Goal: Task Accomplishment & Management: Use online tool/utility

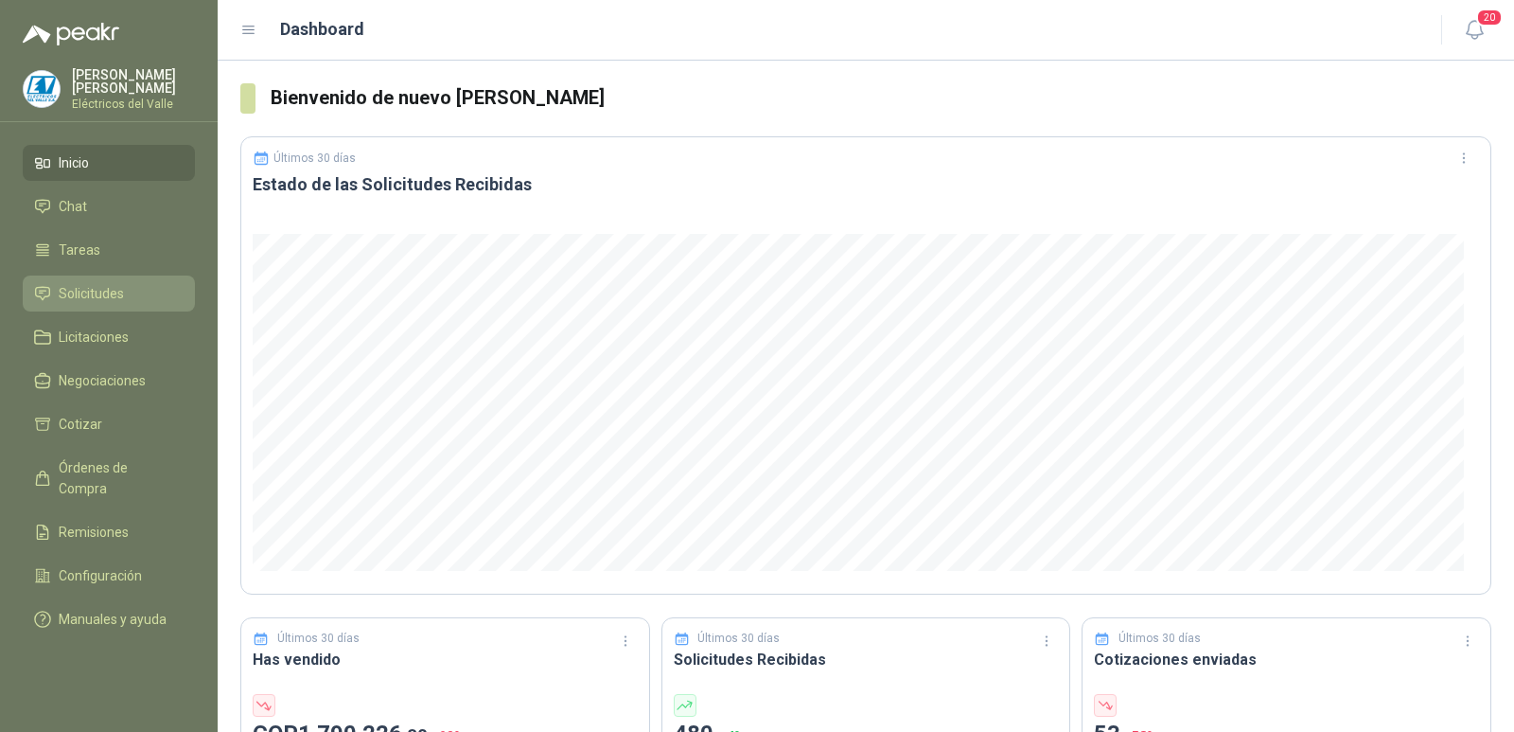
click at [107, 294] on span "Solicitudes" at bounding box center [91, 293] width 65 height 21
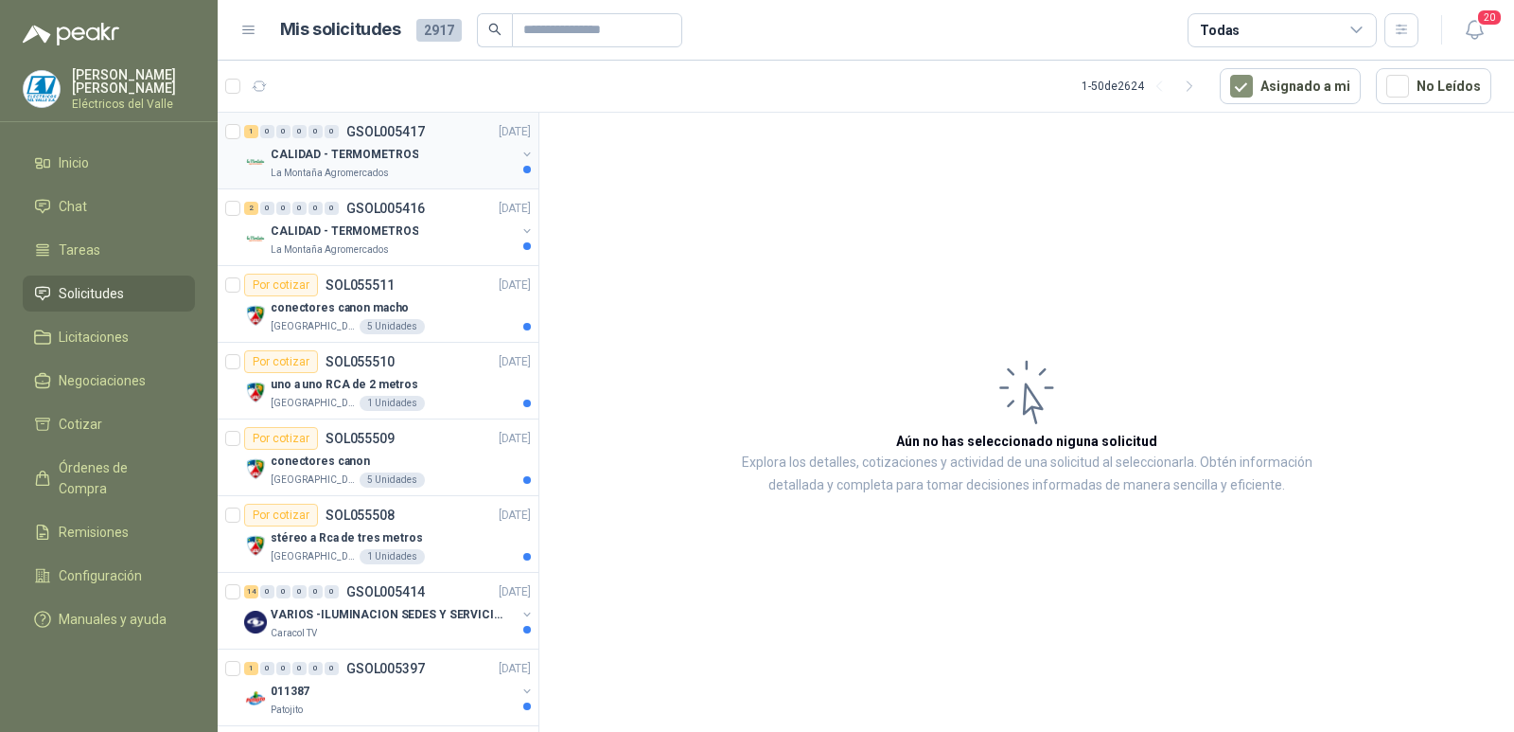
click at [405, 154] on p "CALIDAD - TERMOMETROS" at bounding box center [345, 155] width 148 height 18
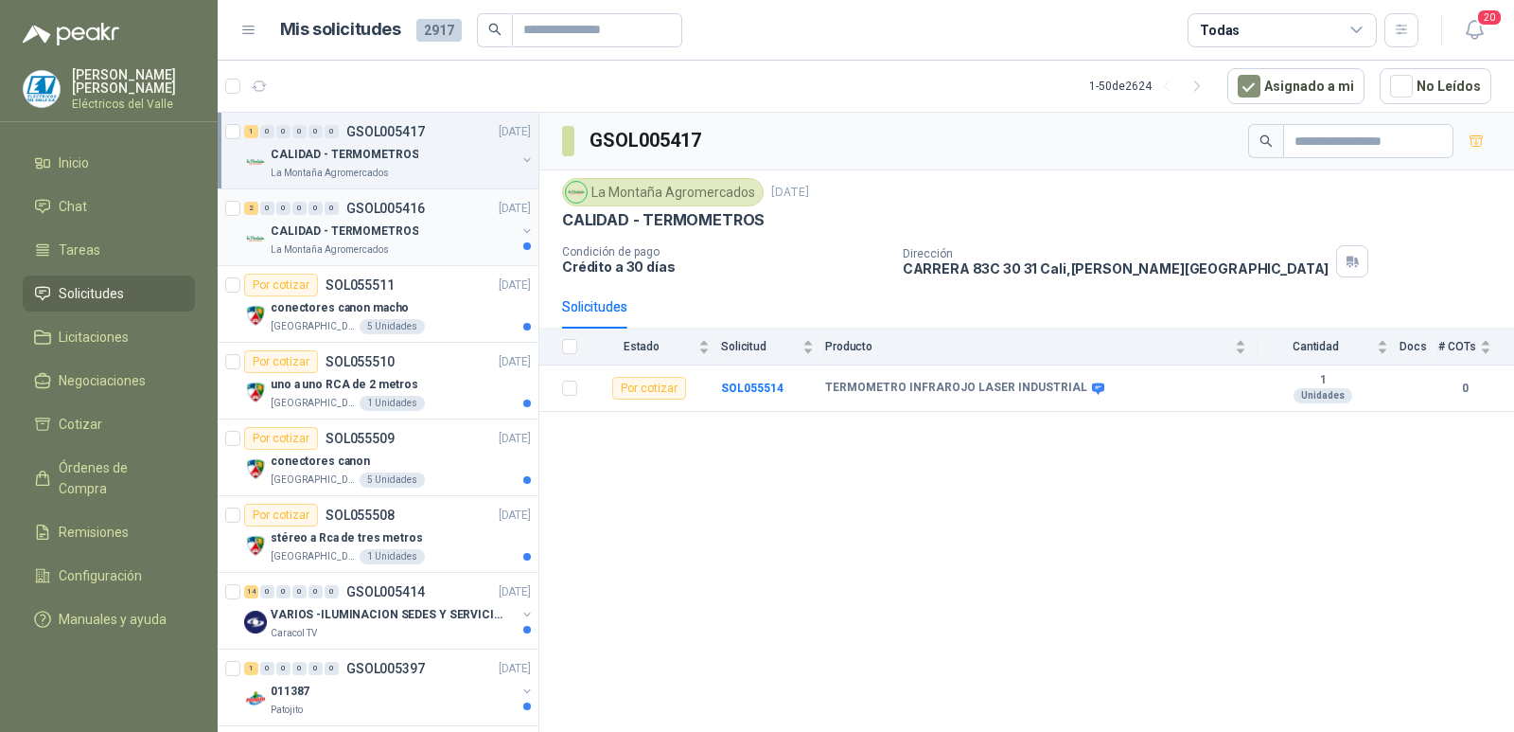
click at [354, 223] on p "CALIDAD - TERMOMETROS" at bounding box center [345, 231] width 148 height 18
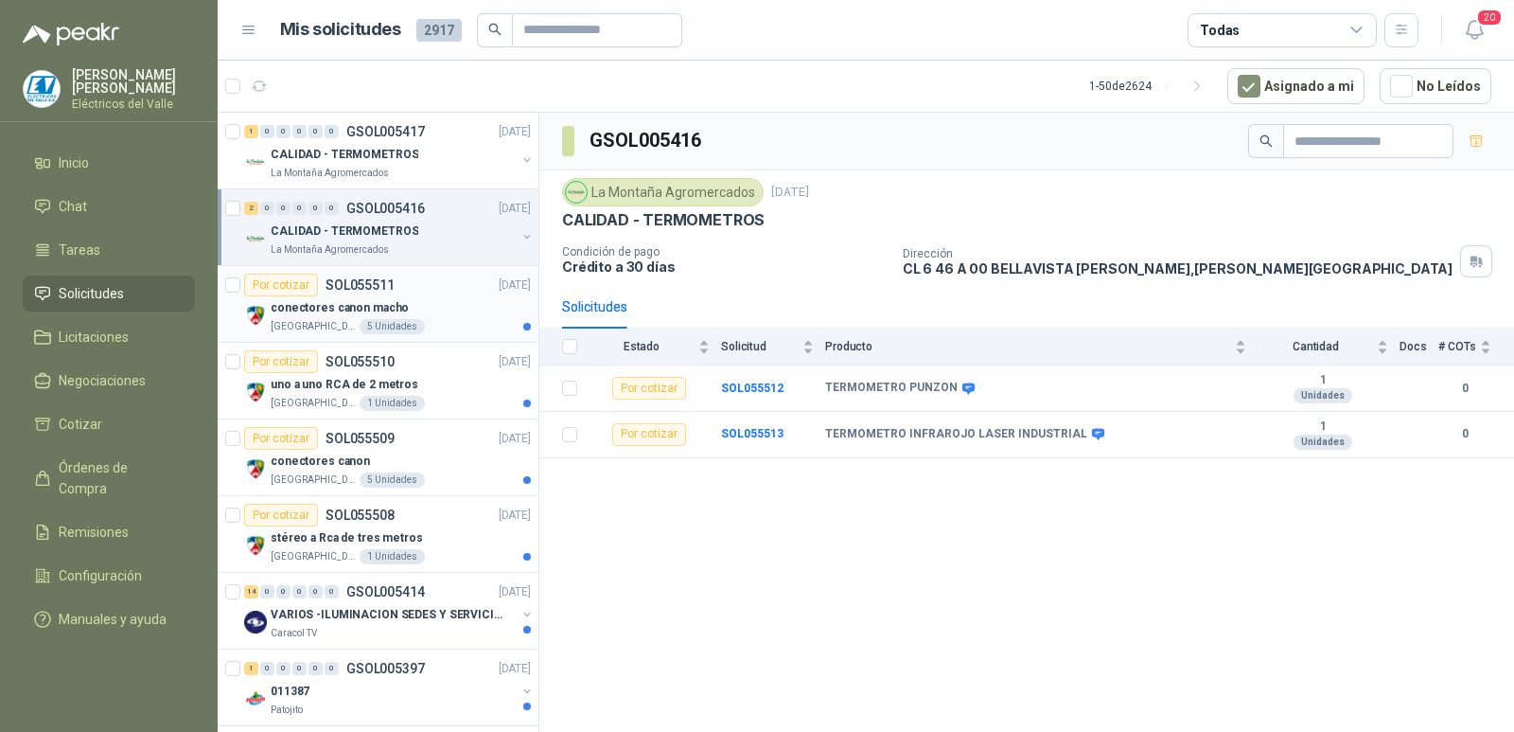
click at [352, 300] on p "conectores canon macho" at bounding box center [340, 308] width 138 height 18
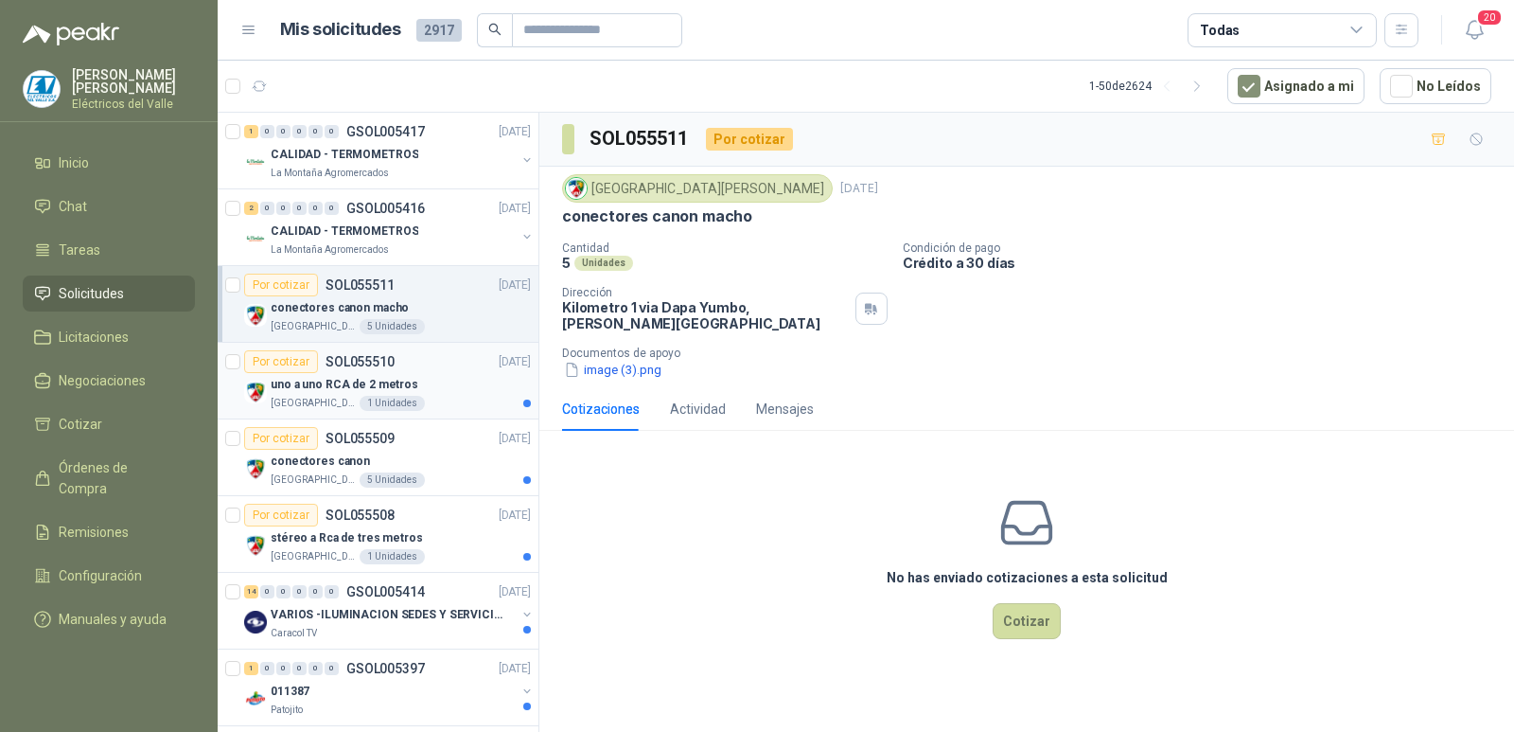
click at [382, 380] on p "uno a uno RCA de 2 metros" at bounding box center [345, 385] width 148 height 18
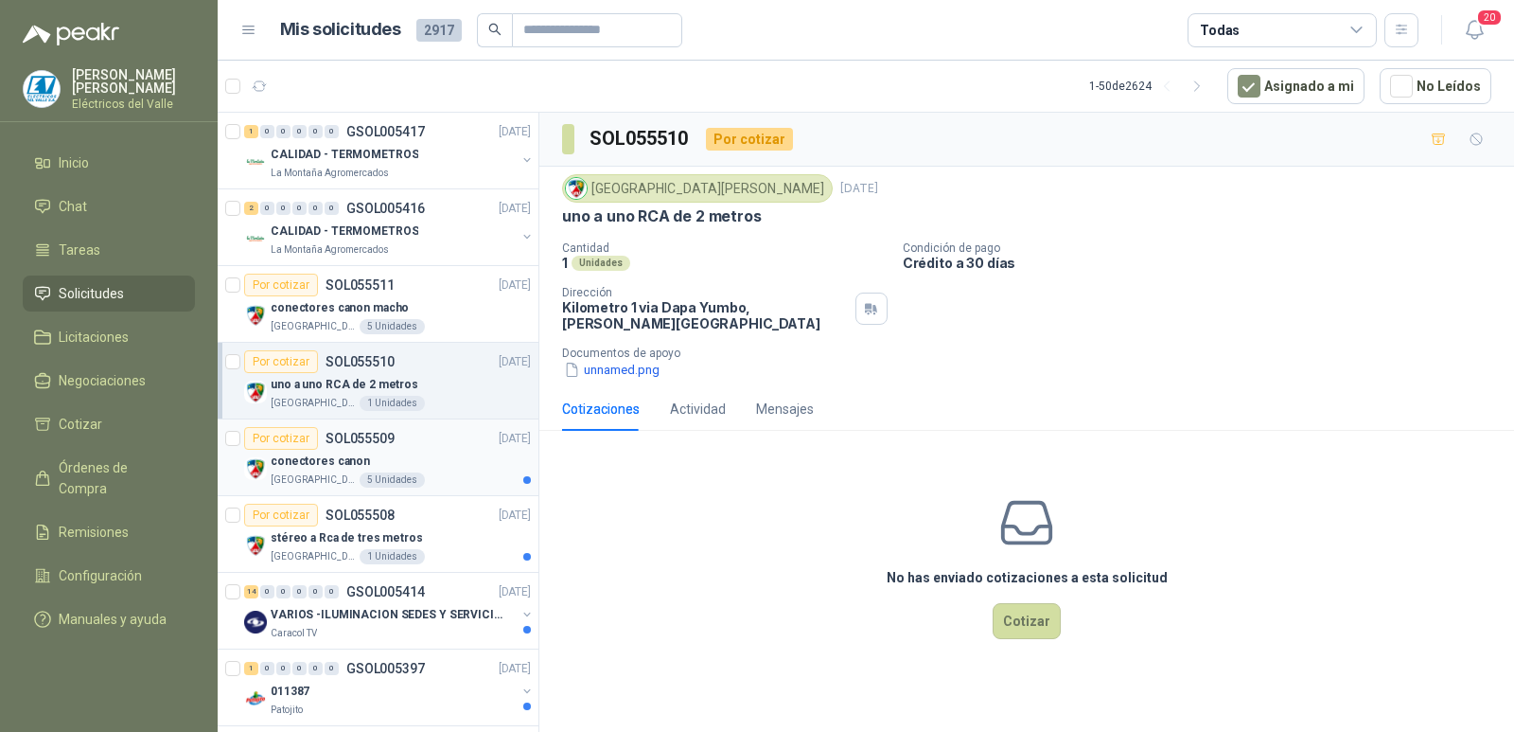
click at [392, 455] on div "conectores canon" at bounding box center [401, 461] width 260 height 23
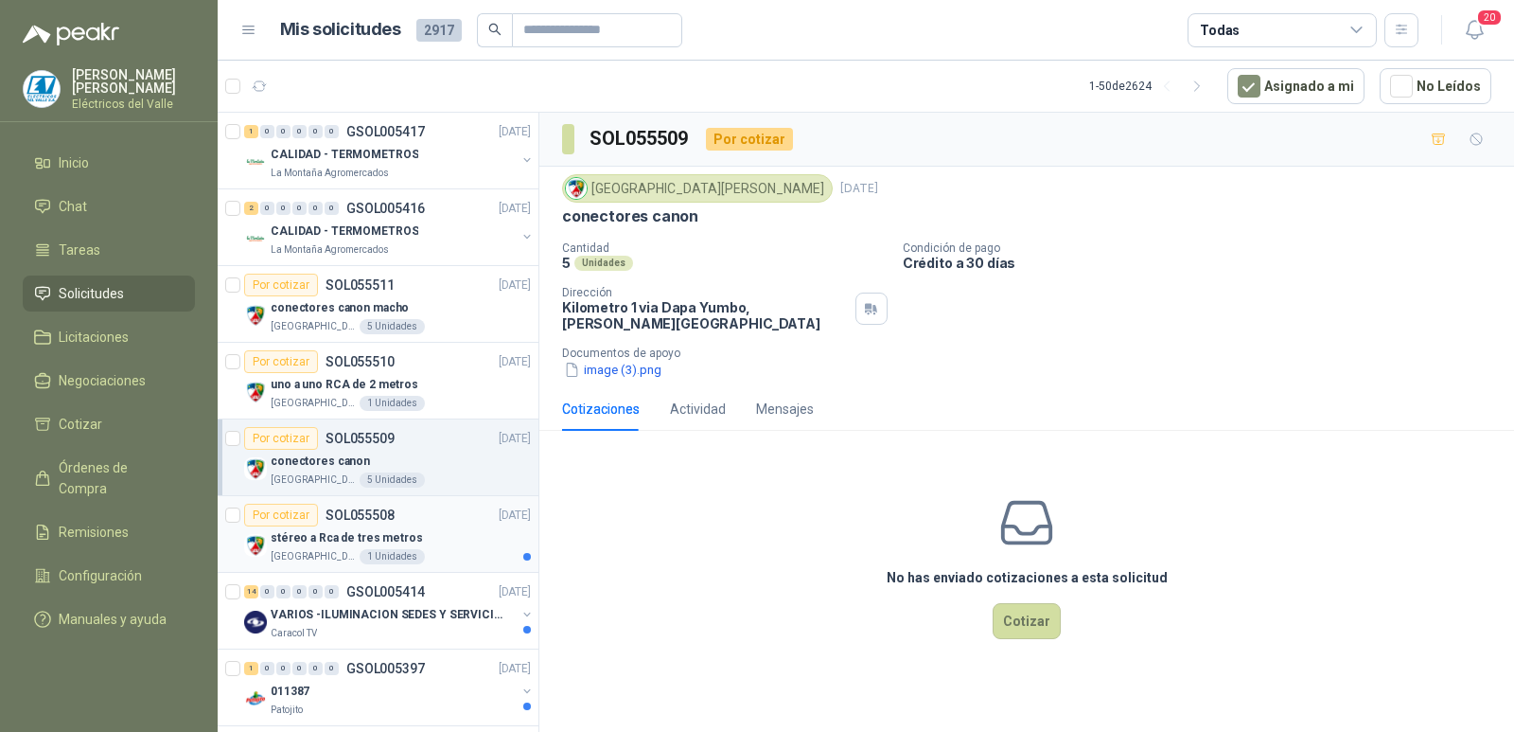
click at [414, 535] on div "stéreo a Rca de tres metros" at bounding box center [401, 537] width 260 height 23
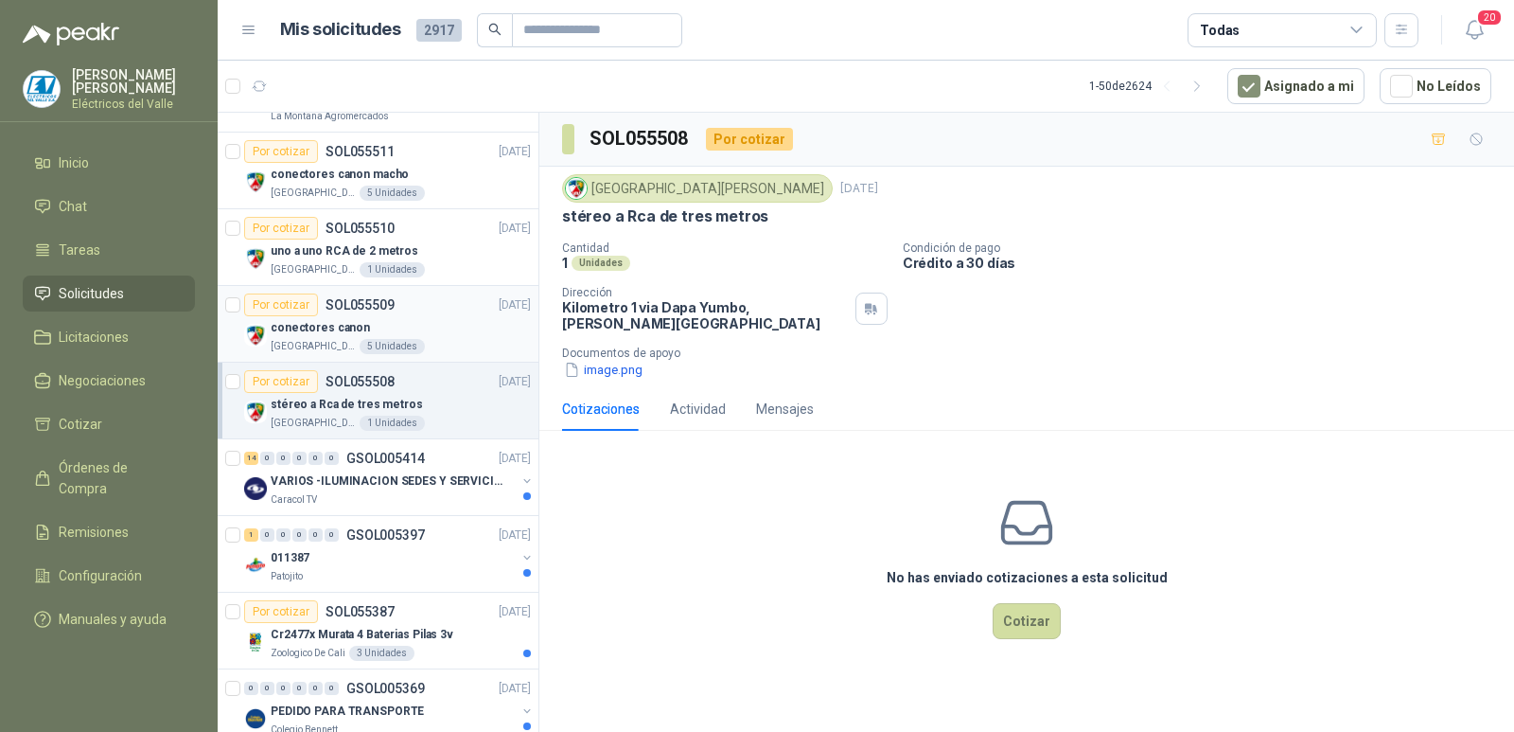
scroll to position [189, 0]
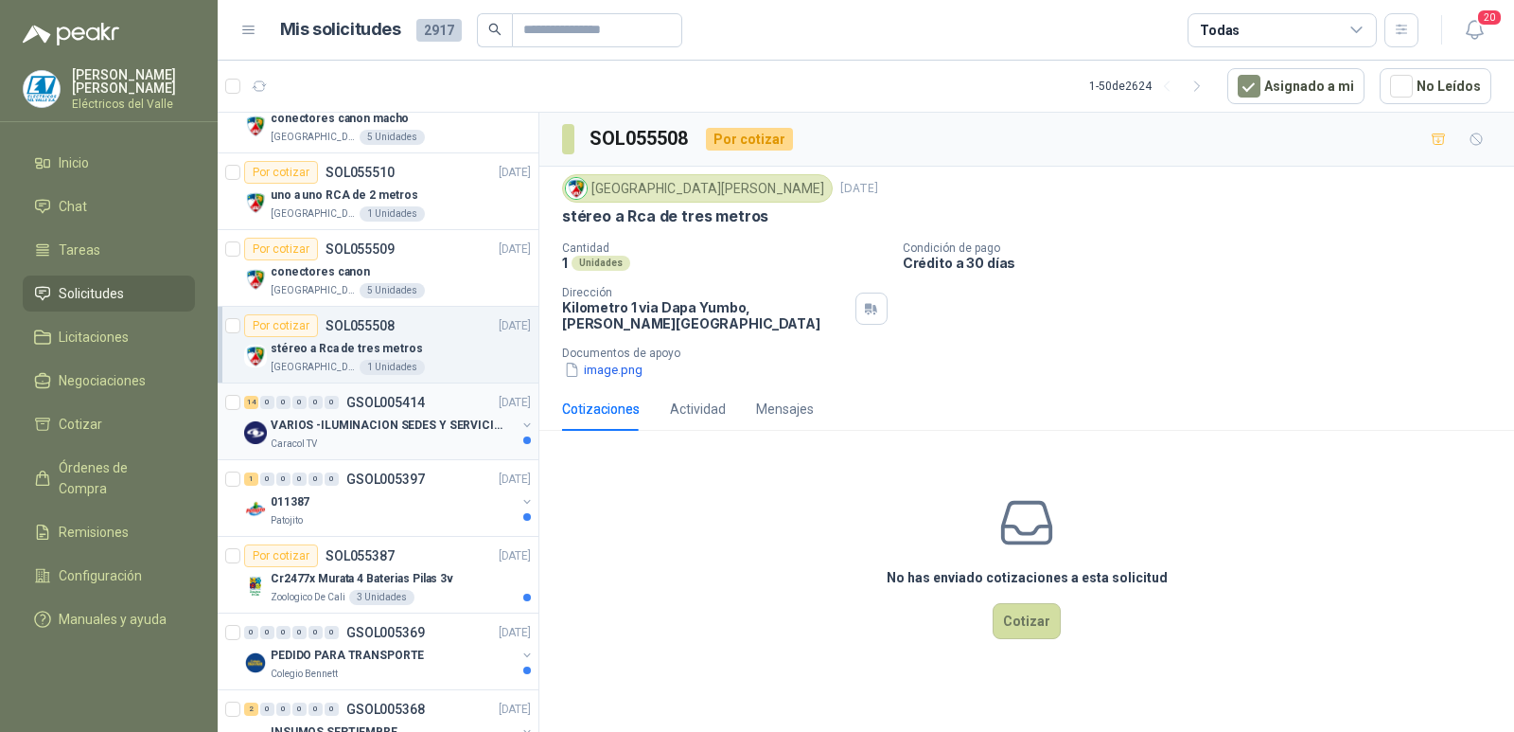
click at [414, 432] on p "VARIOS -ILUMINACION SEDES Y SERVICIOS" at bounding box center [389, 425] width 236 height 18
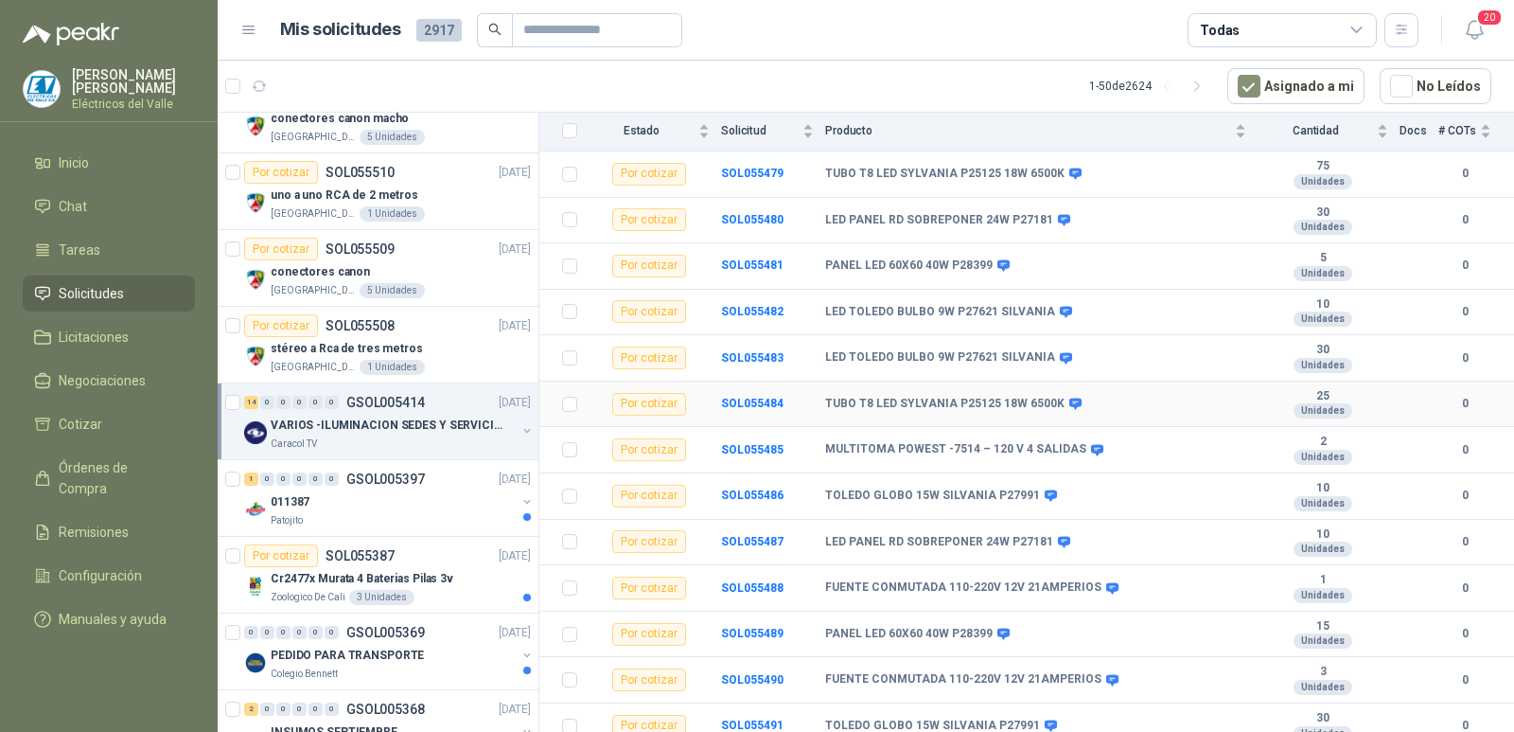
scroll to position [272, 0]
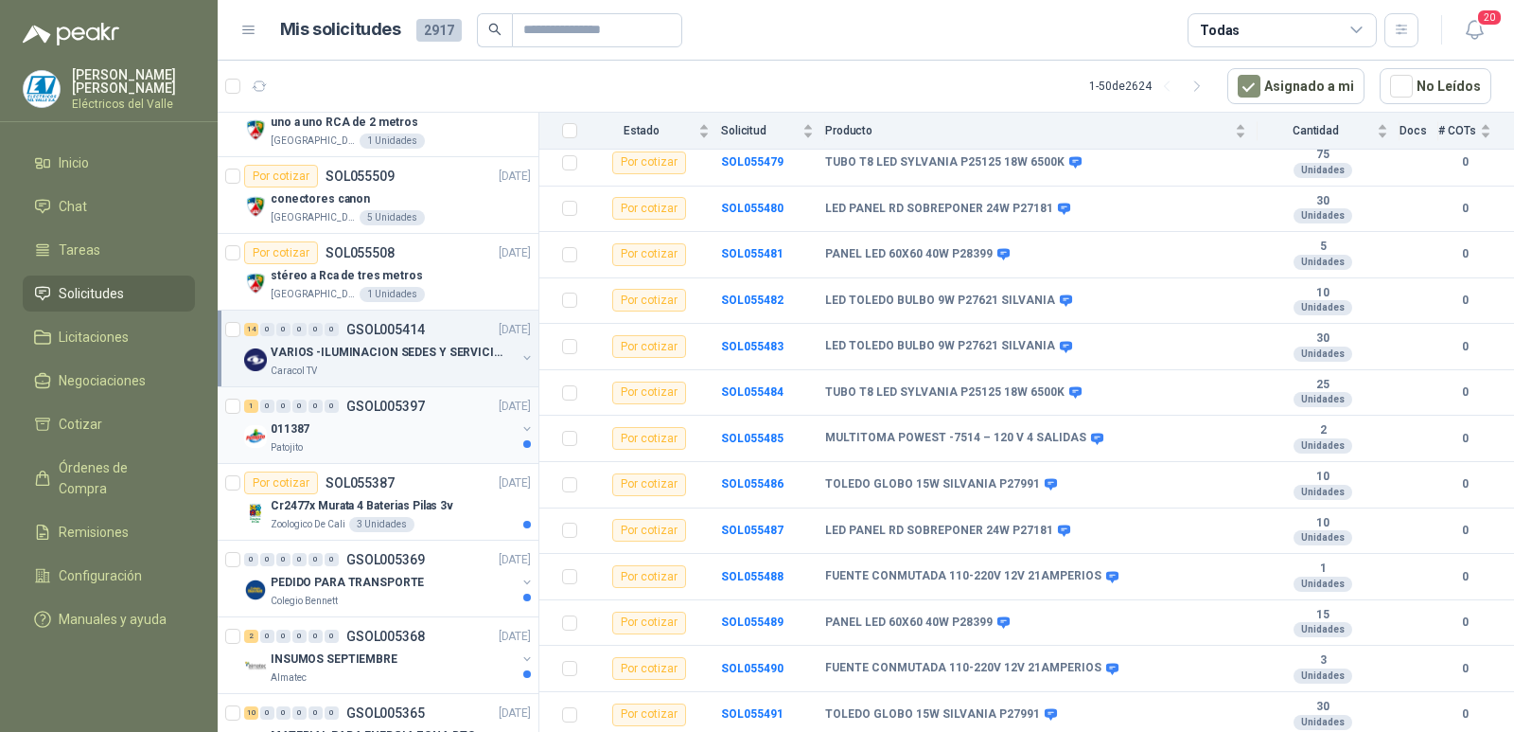
click at [381, 493] on div "Por cotizar SOL055387 [DATE] Cr2477x Murata 4 Baterias Pilas 3v Zoologico De Ca…" at bounding box center [387, 501] width 287 height 61
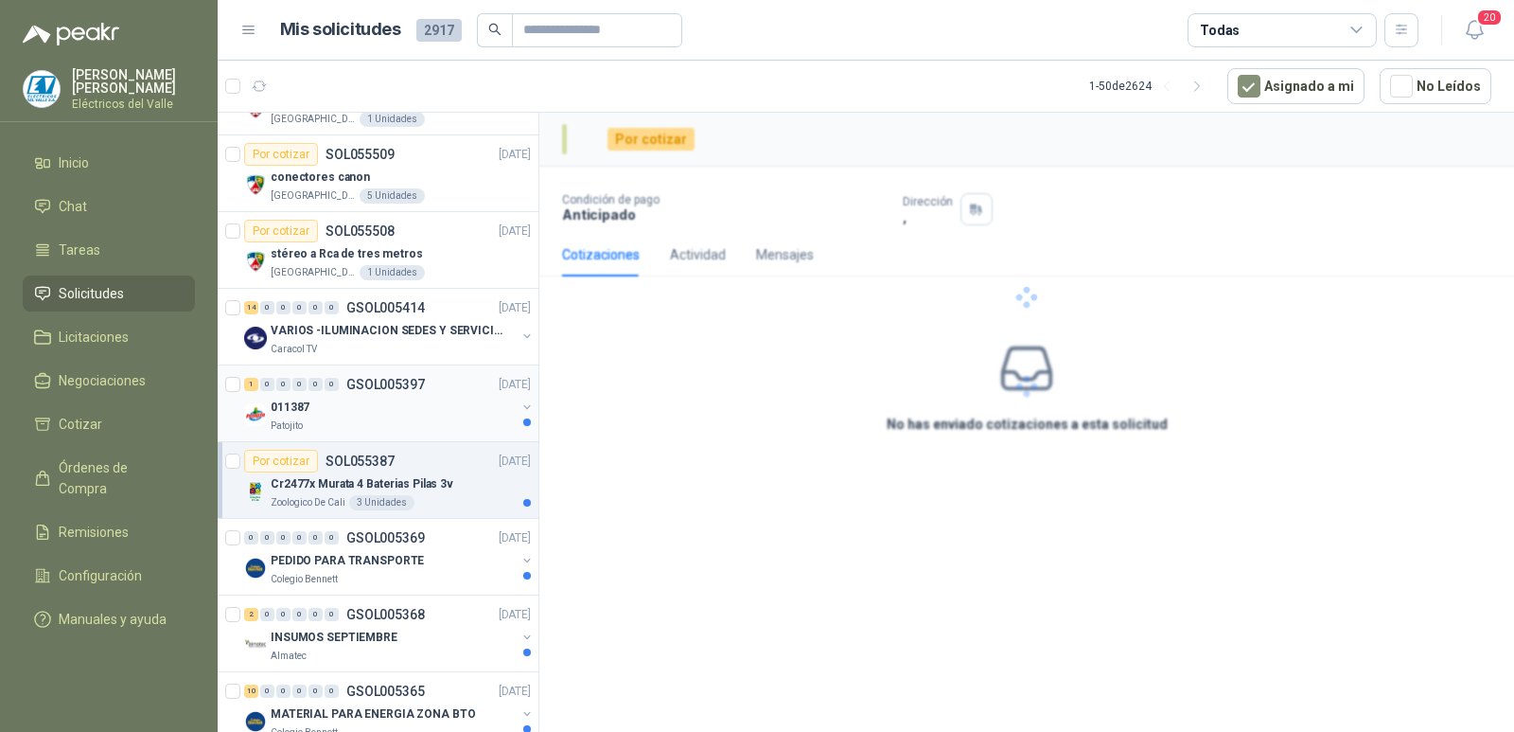
click at [409, 400] on div "011387" at bounding box center [393, 407] width 245 height 23
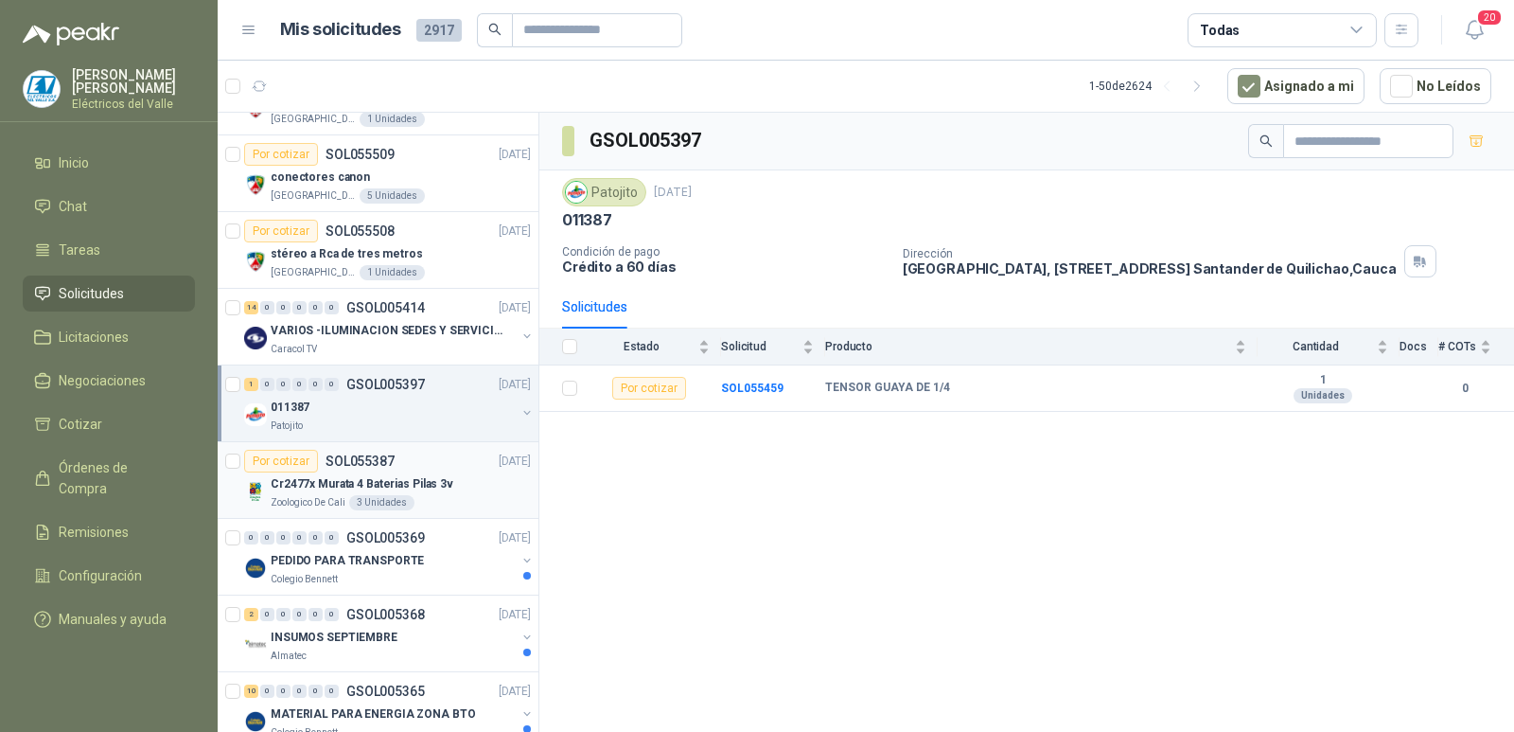
click at [392, 471] on div "Por cotizar SOL055387" at bounding box center [319, 461] width 150 height 23
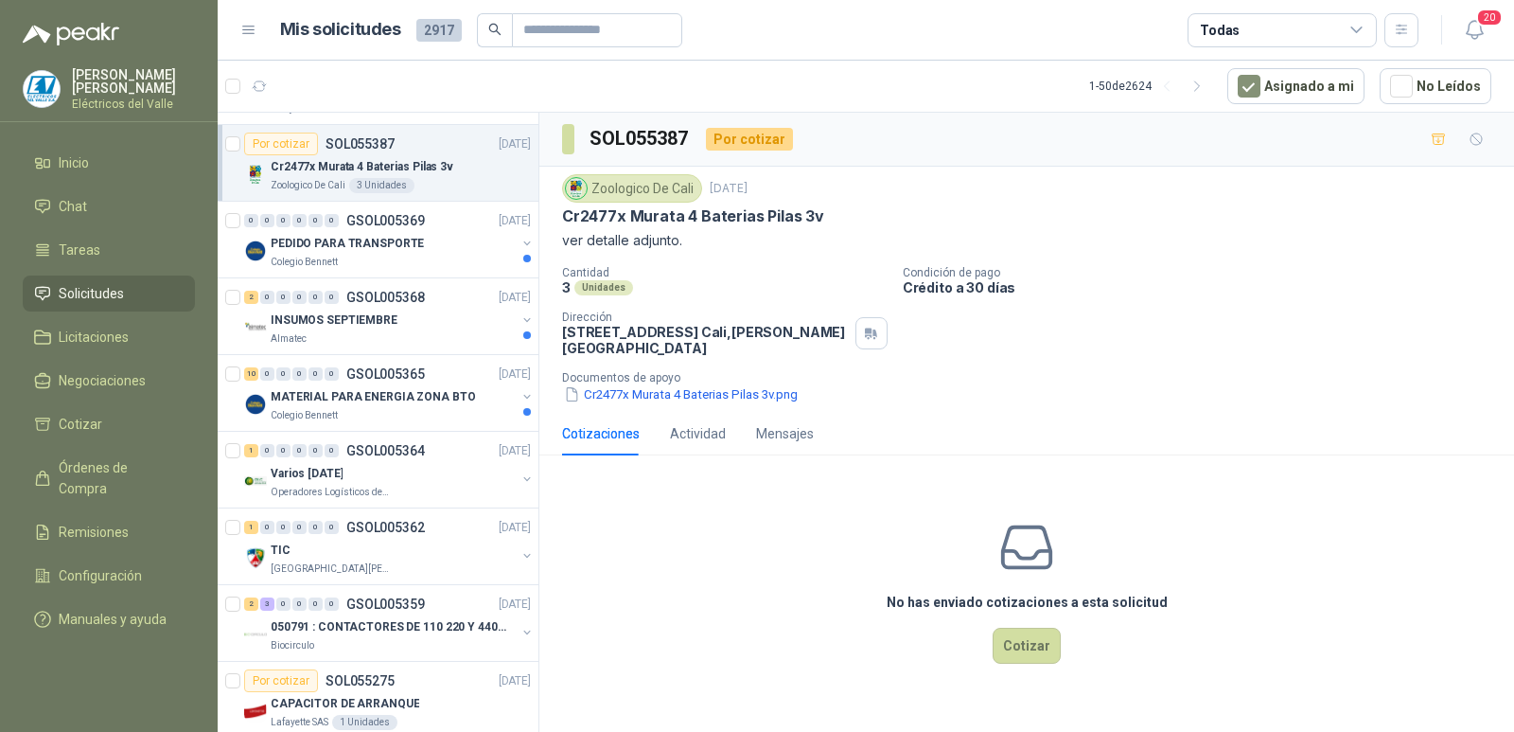
scroll to position [568, 0]
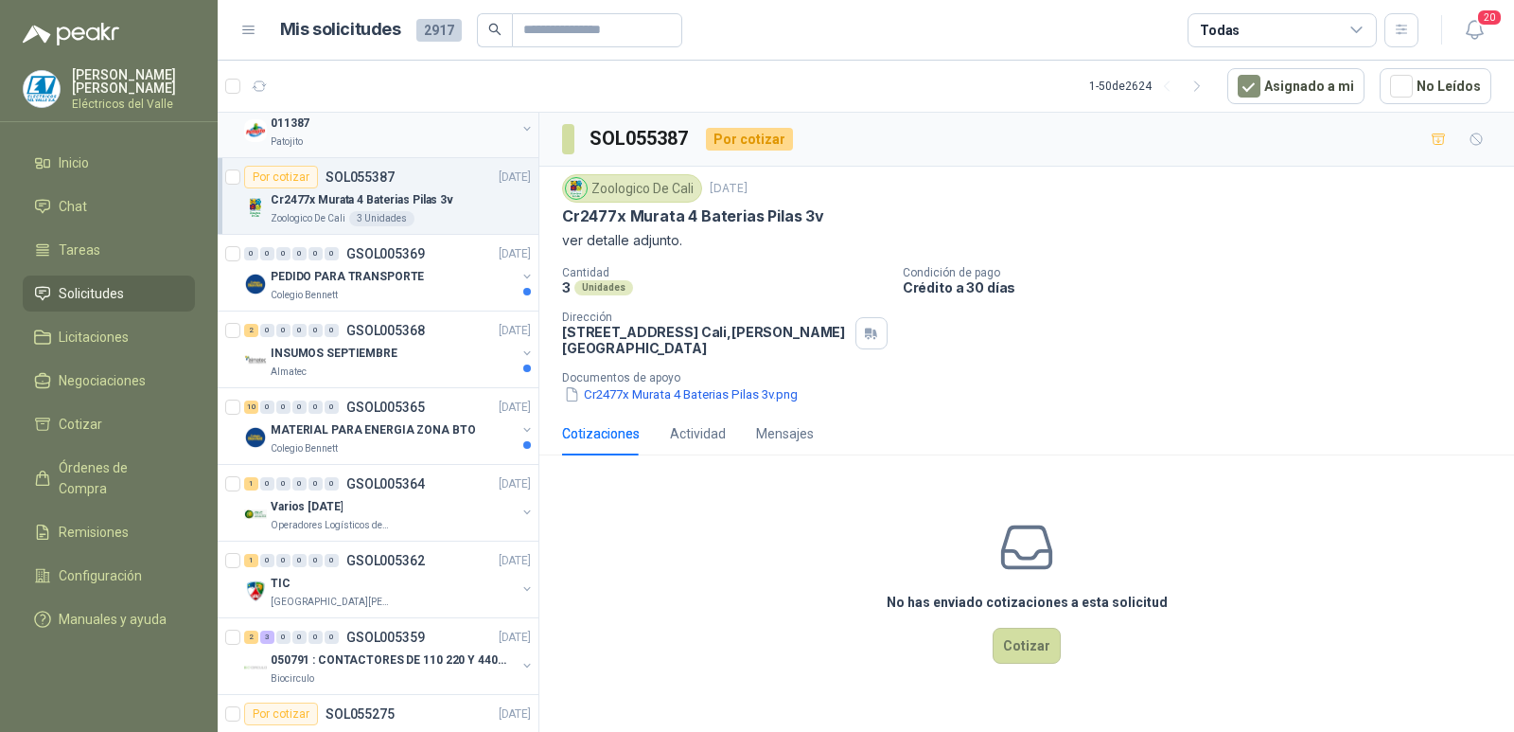
click at [401, 153] on div "1 0 0 0 0 0 GSOL005397 [DATE] 011387 Patojito" at bounding box center [378, 119] width 321 height 77
click at [400, 177] on div "Por cotizar SOL055387 [DATE]" at bounding box center [387, 177] width 287 height 23
click at [401, 266] on div "PEDIDO PARA TRANSPORTE" at bounding box center [393, 276] width 245 height 23
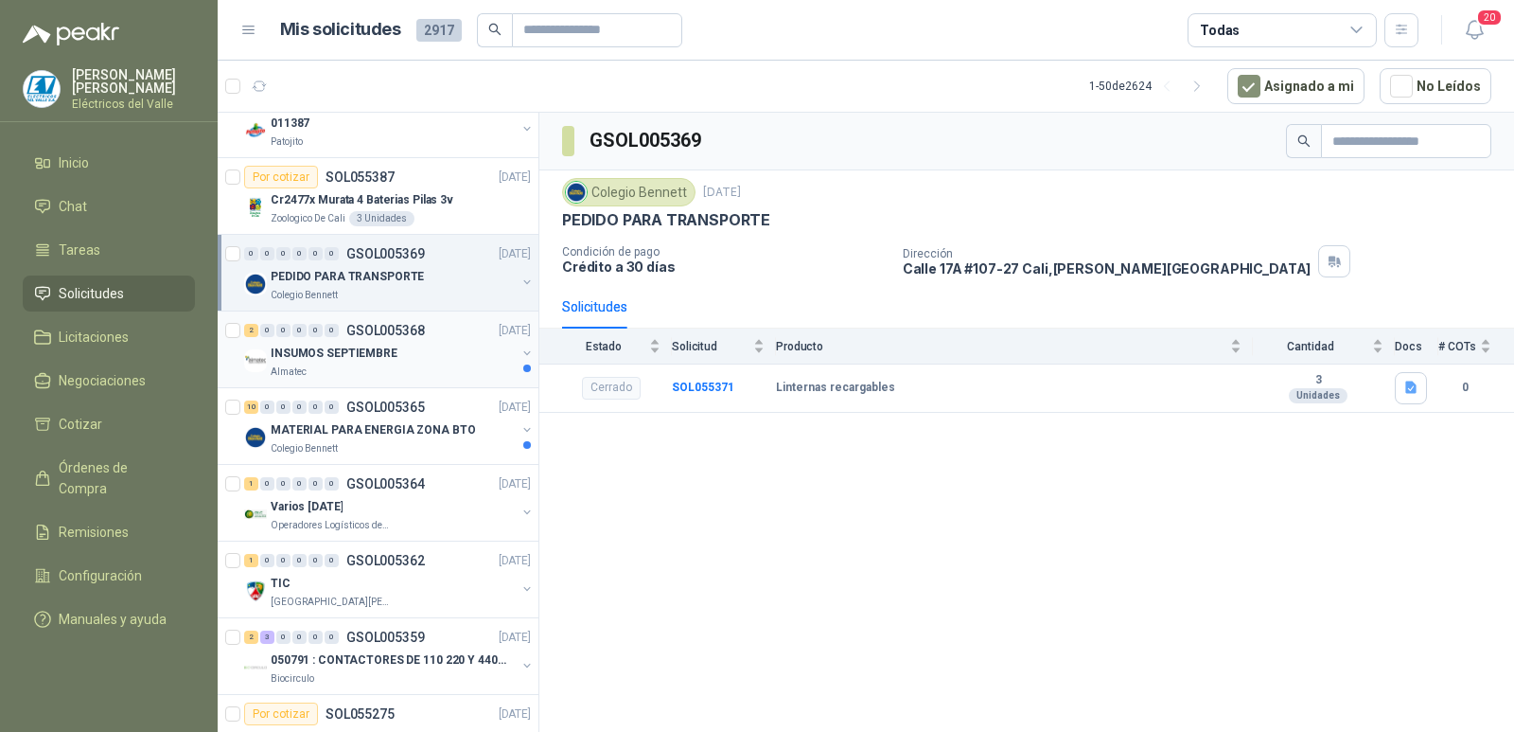
click at [381, 347] on p "INSUMOS SEPTIEMBRE" at bounding box center [334, 353] width 127 height 18
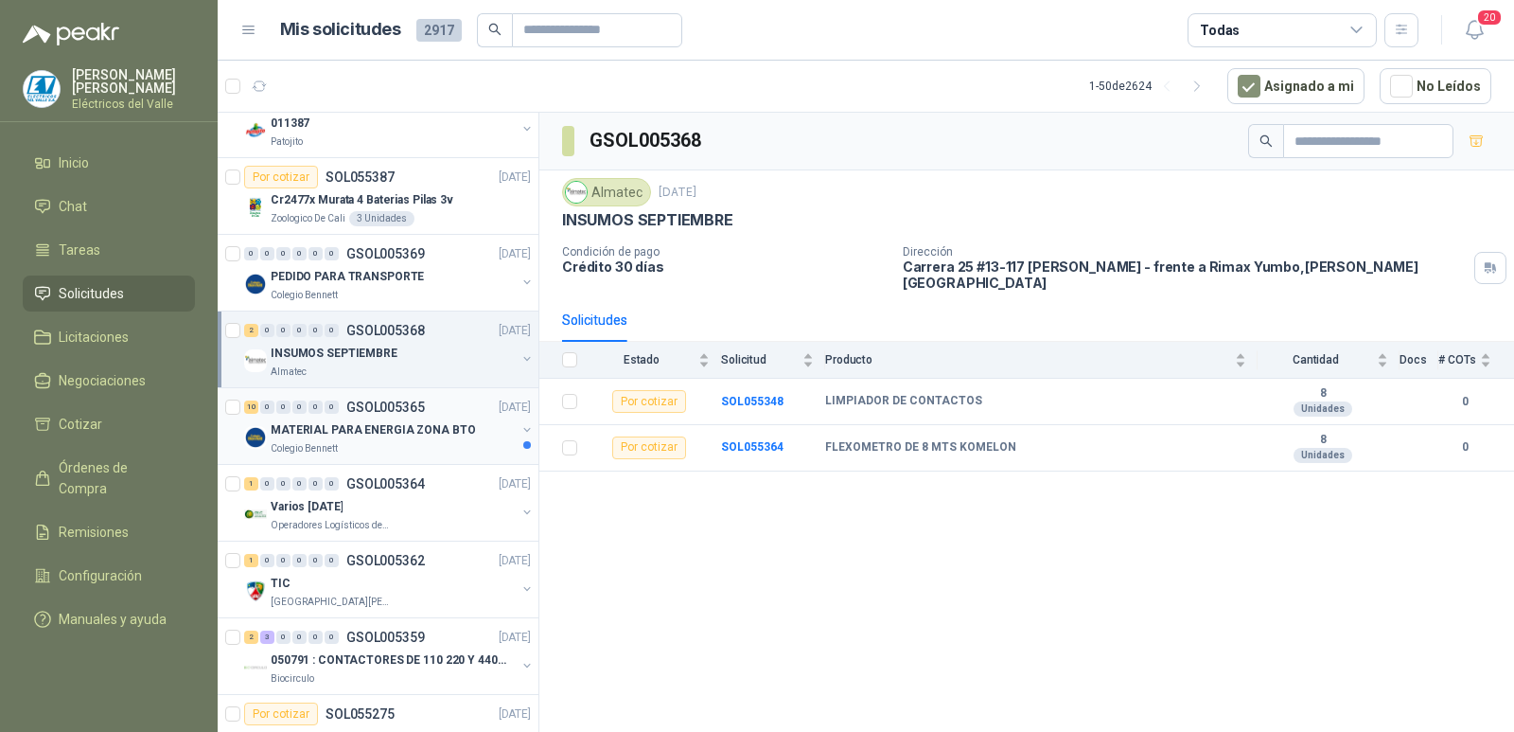
click at [375, 429] on p "MATERIAL PARA ENERGIA ZONA BTO" at bounding box center [373, 430] width 204 height 18
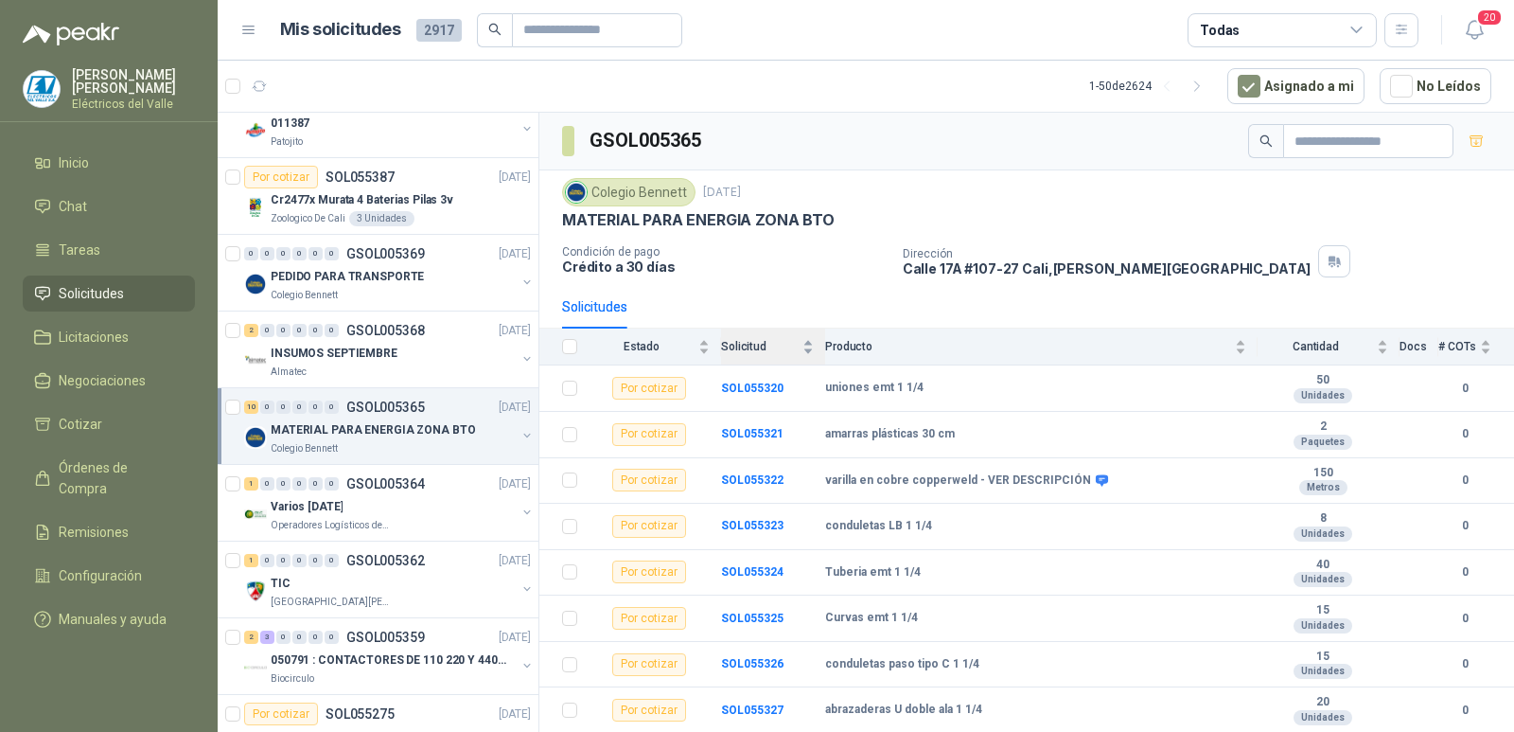
scroll to position [87, 0]
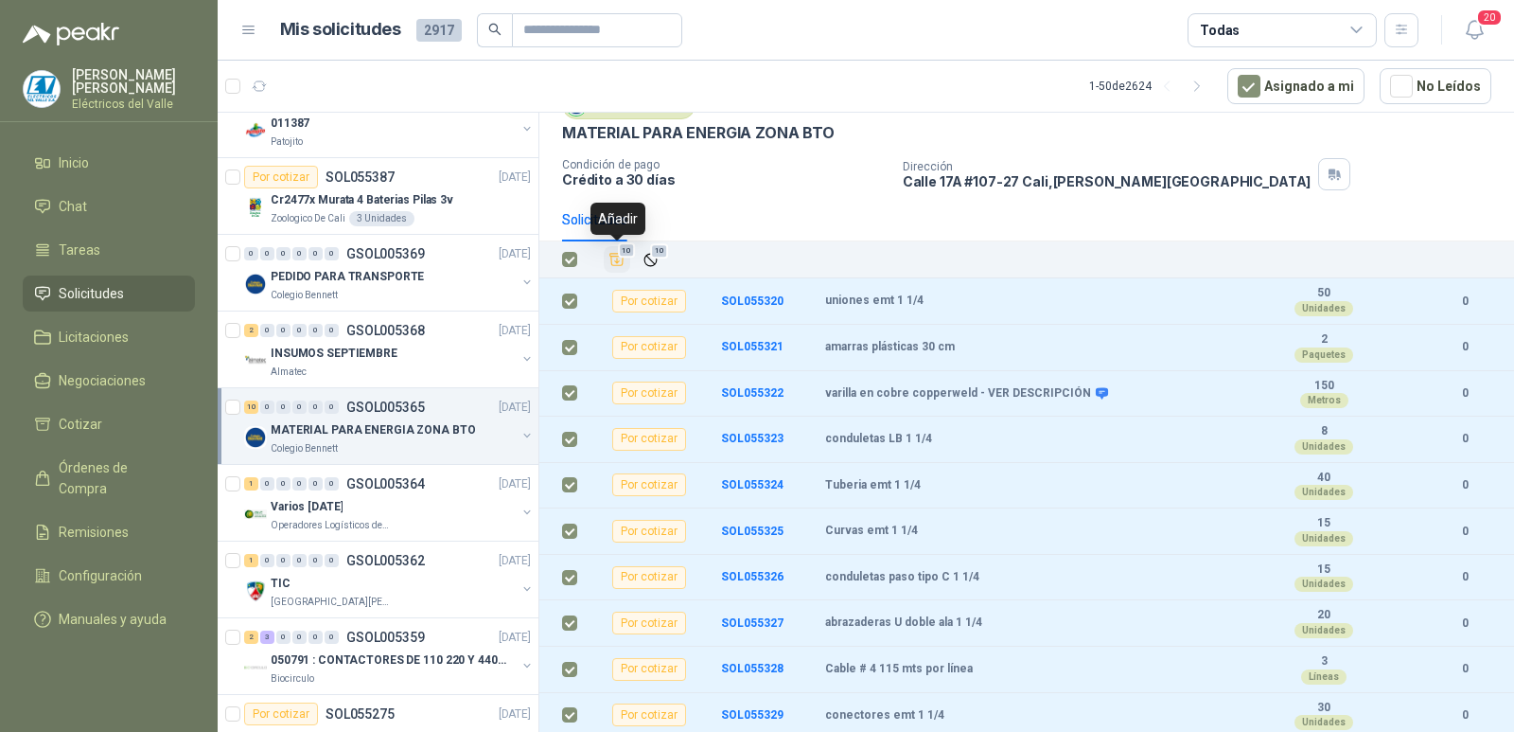
click at [617, 258] on icon "Añadir" at bounding box center [617, 260] width 14 height 12
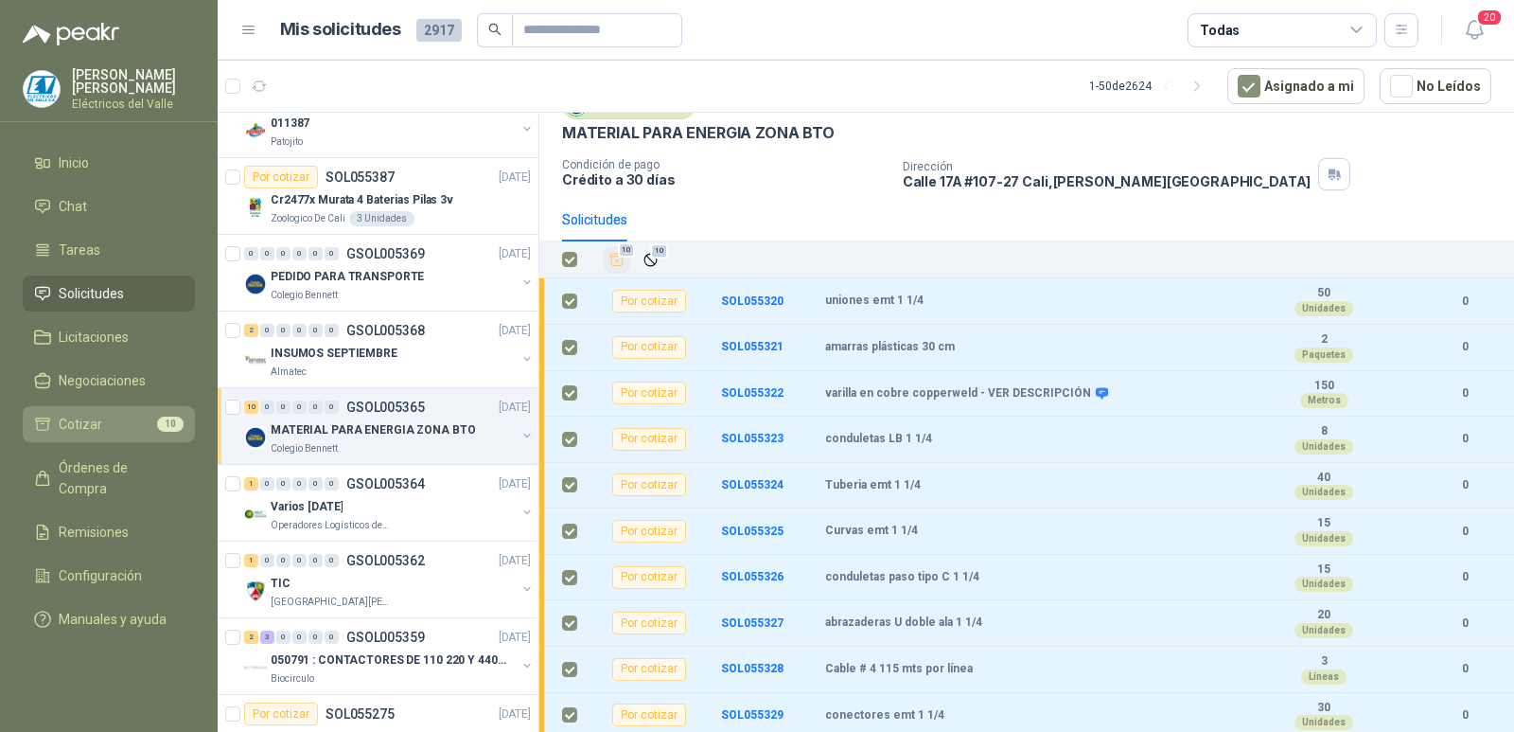
click at [136, 423] on li "Cotizar 10" at bounding box center [109, 424] width 150 height 21
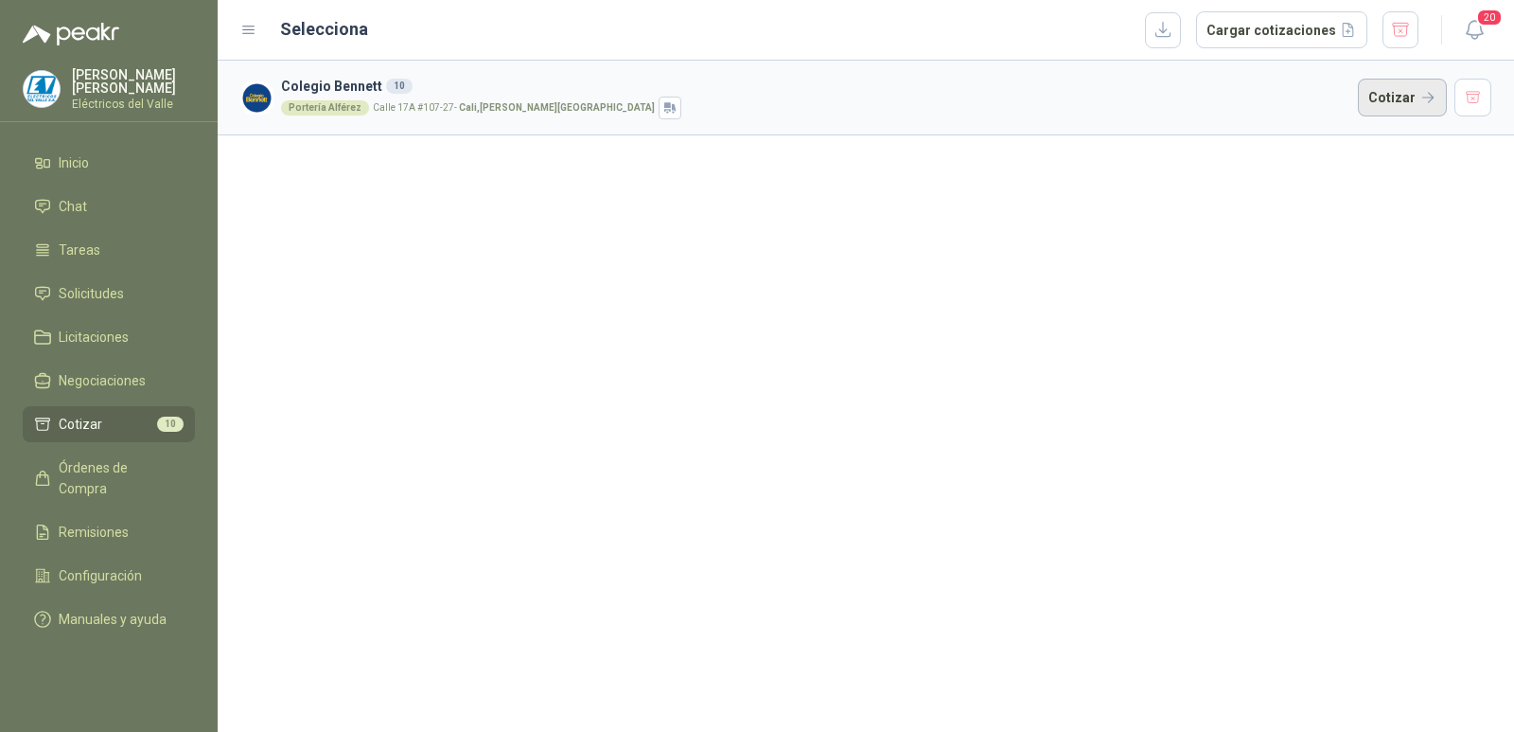
click at [1408, 100] on button "Cotizar" at bounding box center [1402, 98] width 89 height 38
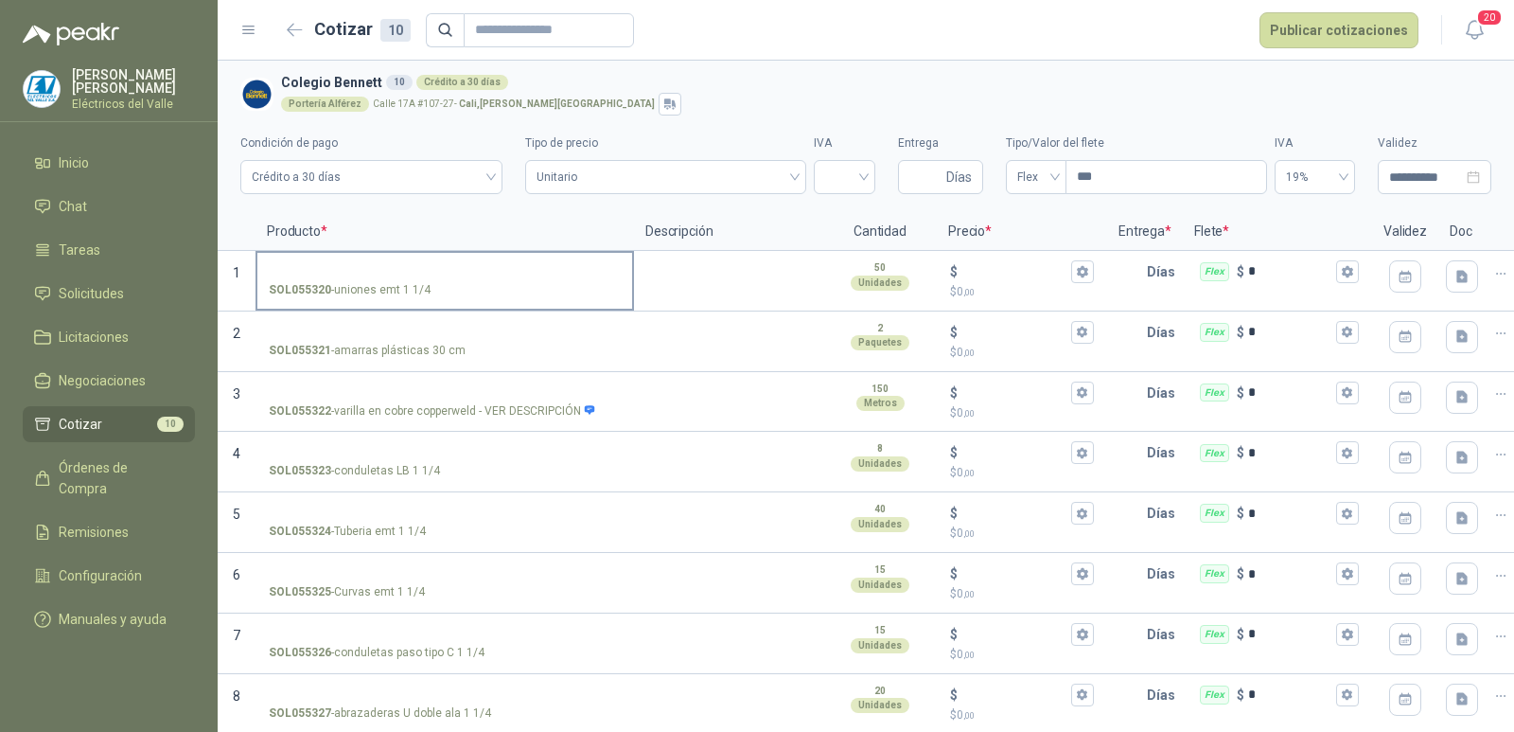
click at [443, 273] on input "SOL055320 - uniones emt 1 1/4" at bounding box center [445, 272] width 352 height 14
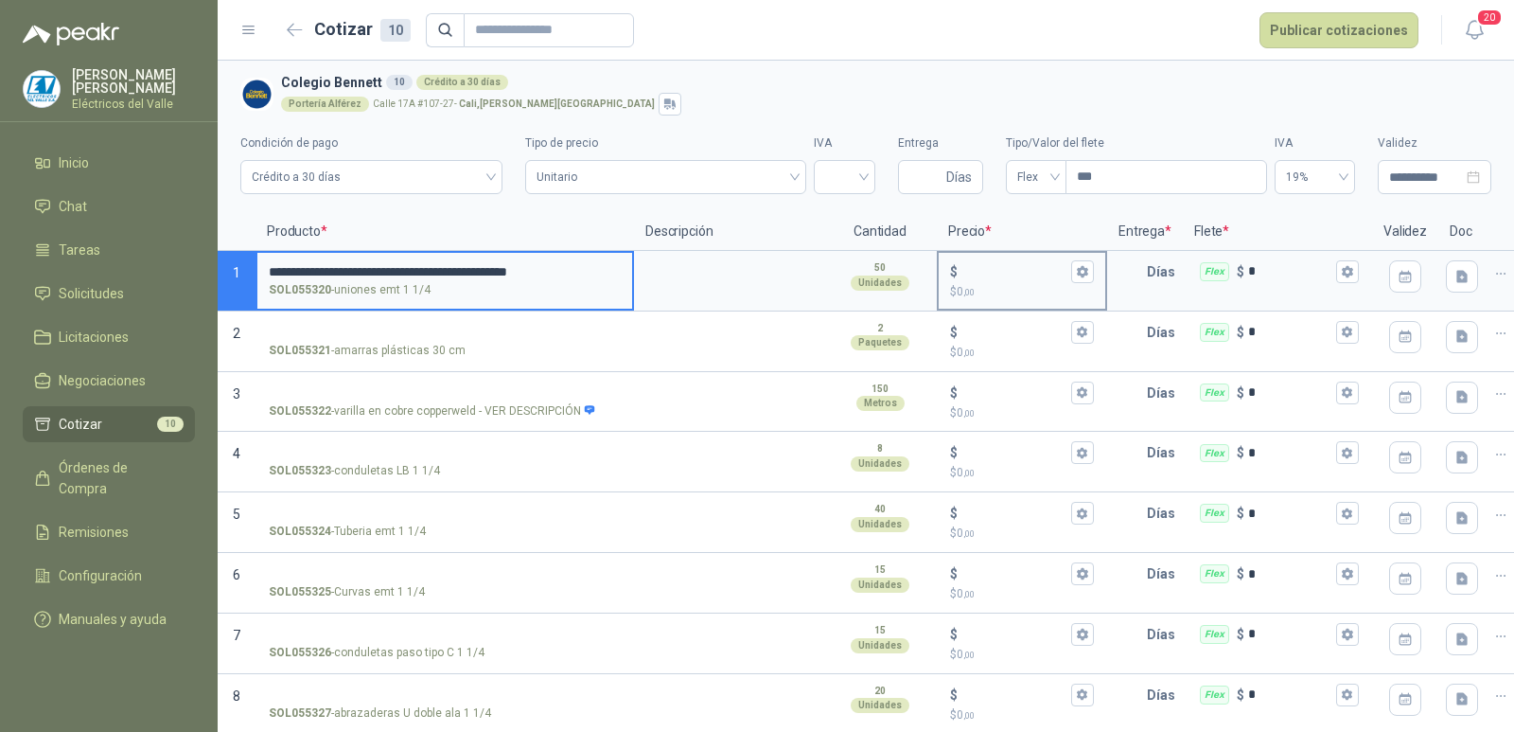
click at [1008, 262] on div "$" at bounding box center [1022, 271] width 144 height 23
click at [1008, 264] on input "$ $ 0 ,00" at bounding box center [1014, 271] width 106 height 14
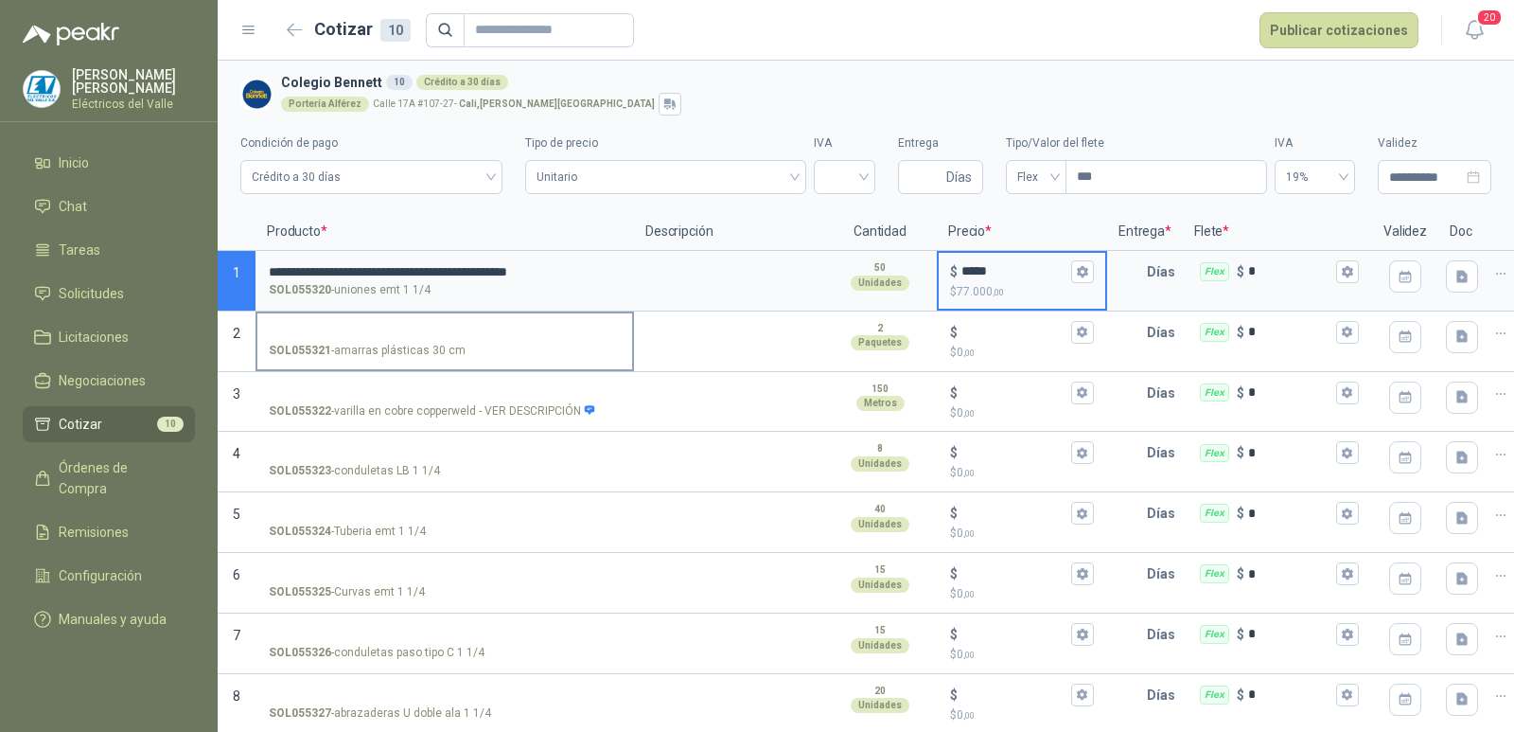
type input "*****"
click at [473, 327] on input "SOL055321 - amarras plásticas 30 cm" at bounding box center [445, 333] width 352 height 14
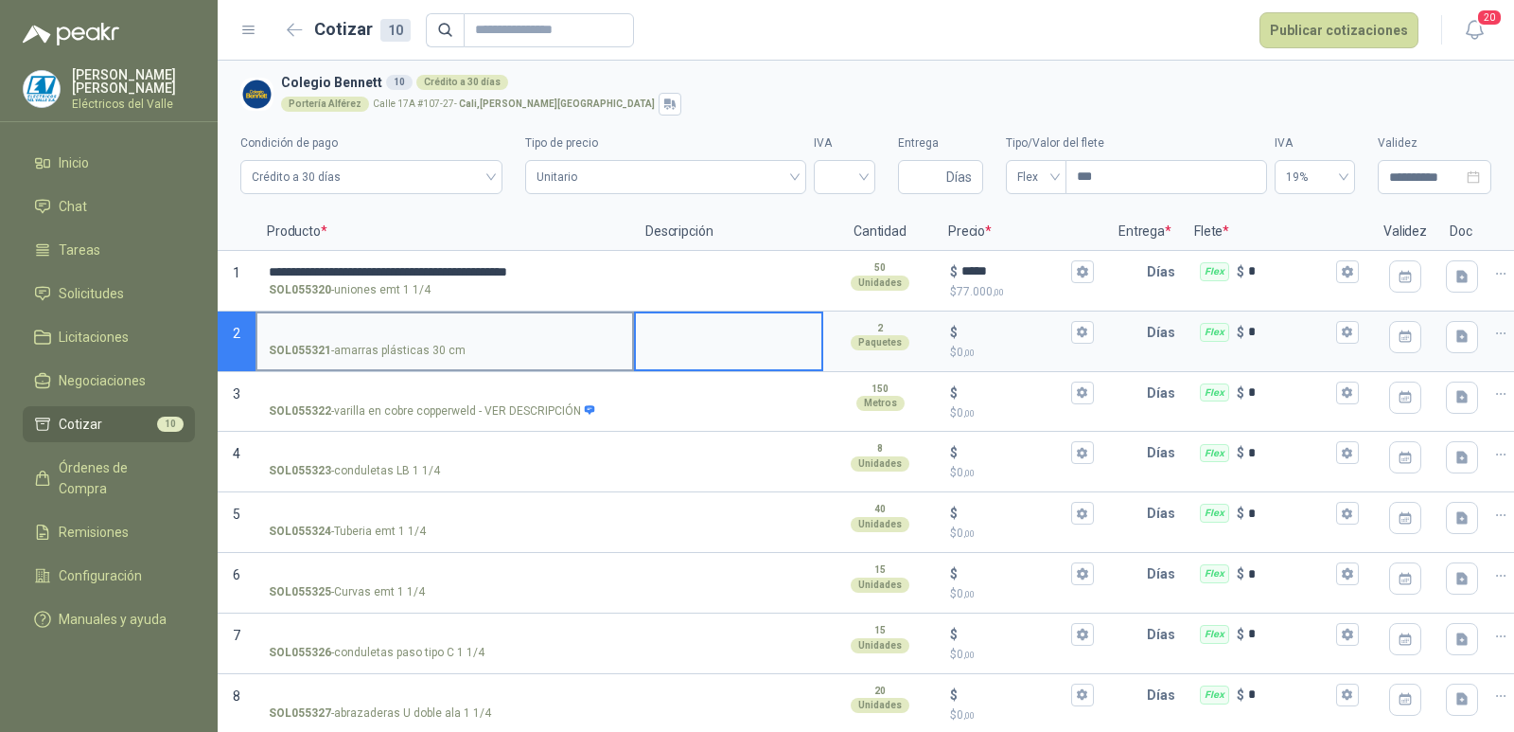
click at [433, 336] on input "SOL055321 - amarras plásticas 30 cm" at bounding box center [445, 333] width 352 height 14
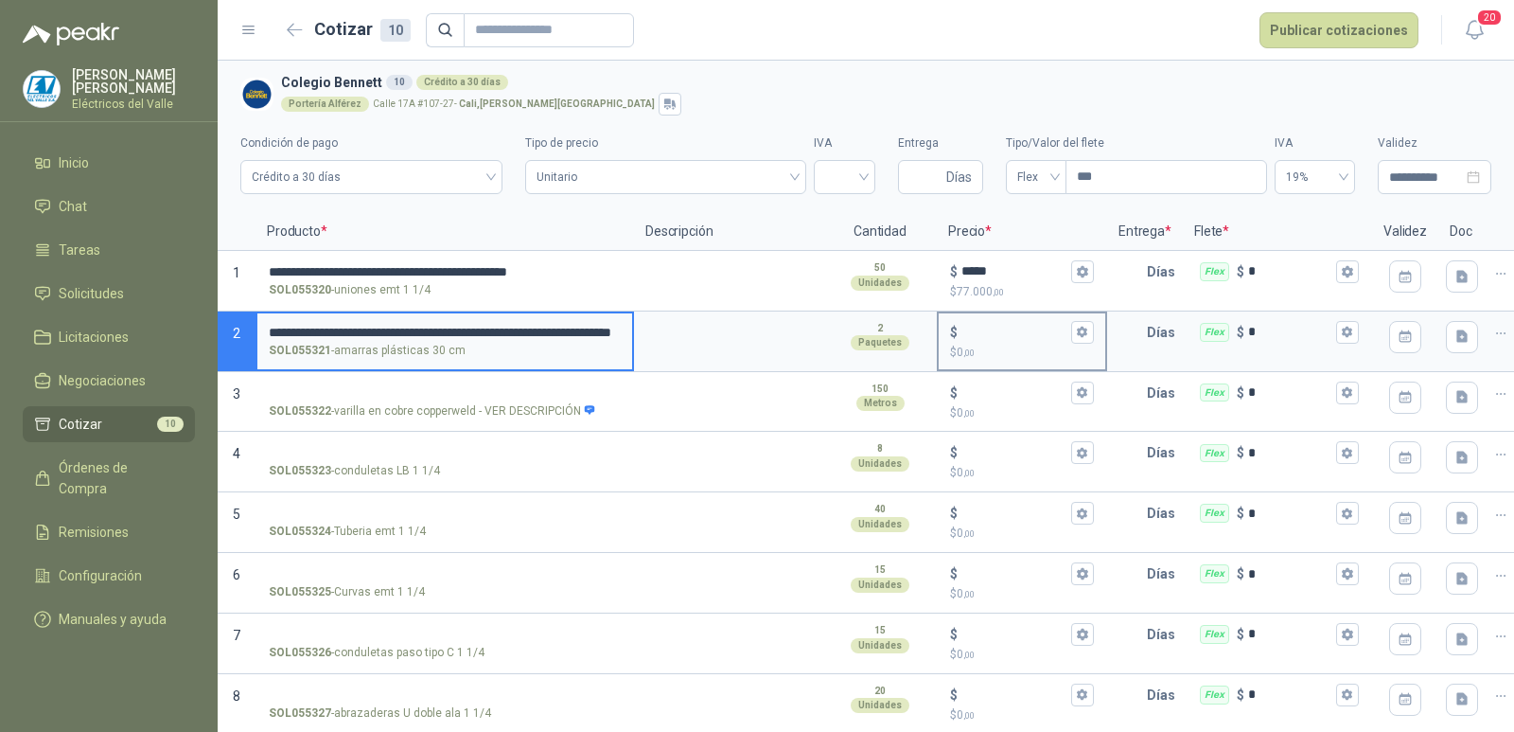
click at [990, 332] on input "$ $ 0 ,00" at bounding box center [1014, 332] width 106 height 14
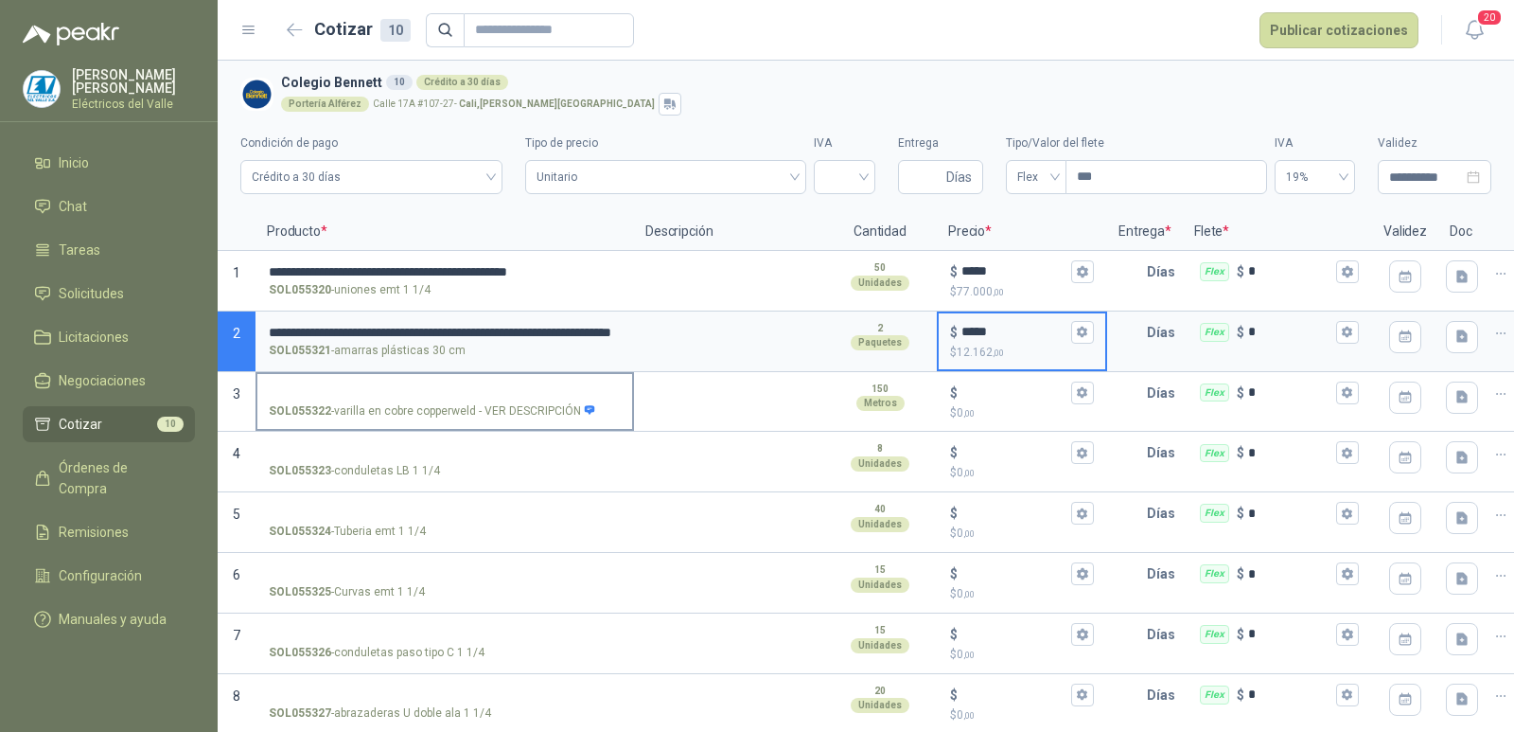
type input "*****"
click at [509, 387] on input "SOL055322 - varilla en cobre copperweld - VER DESCRIPCIÓN" at bounding box center [445, 393] width 352 height 14
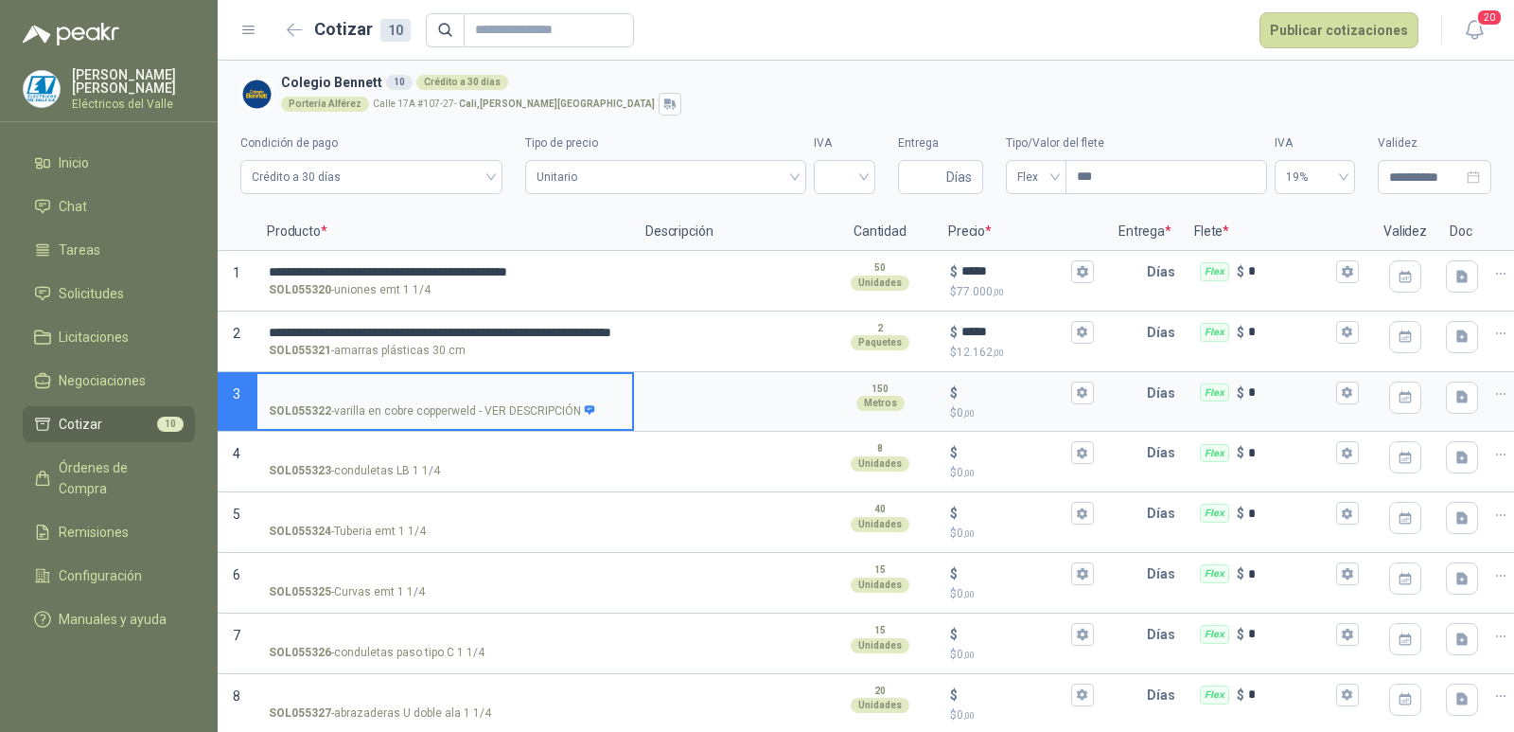
click at [497, 380] on label "SOL055322 - varilla en cobre copperweld - VER DESCRIPCIÓN" at bounding box center [444, 401] width 375 height 54
click at [497, 386] on input "SOL055322 - varilla en cobre copperweld - VER DESCRIPCIÓN" at bounding box center [445, 393] width 352 height 14
click at [493, 386] on input "SOL055322 - varilla en cobre copperweld - VER DESCRIPCIÓN" at bounding box center [445, 393] width 352 height 14
click at [990, 386] on input "$ $ 0 ,00" at bounding box center [1014, 392] width 106 height 14
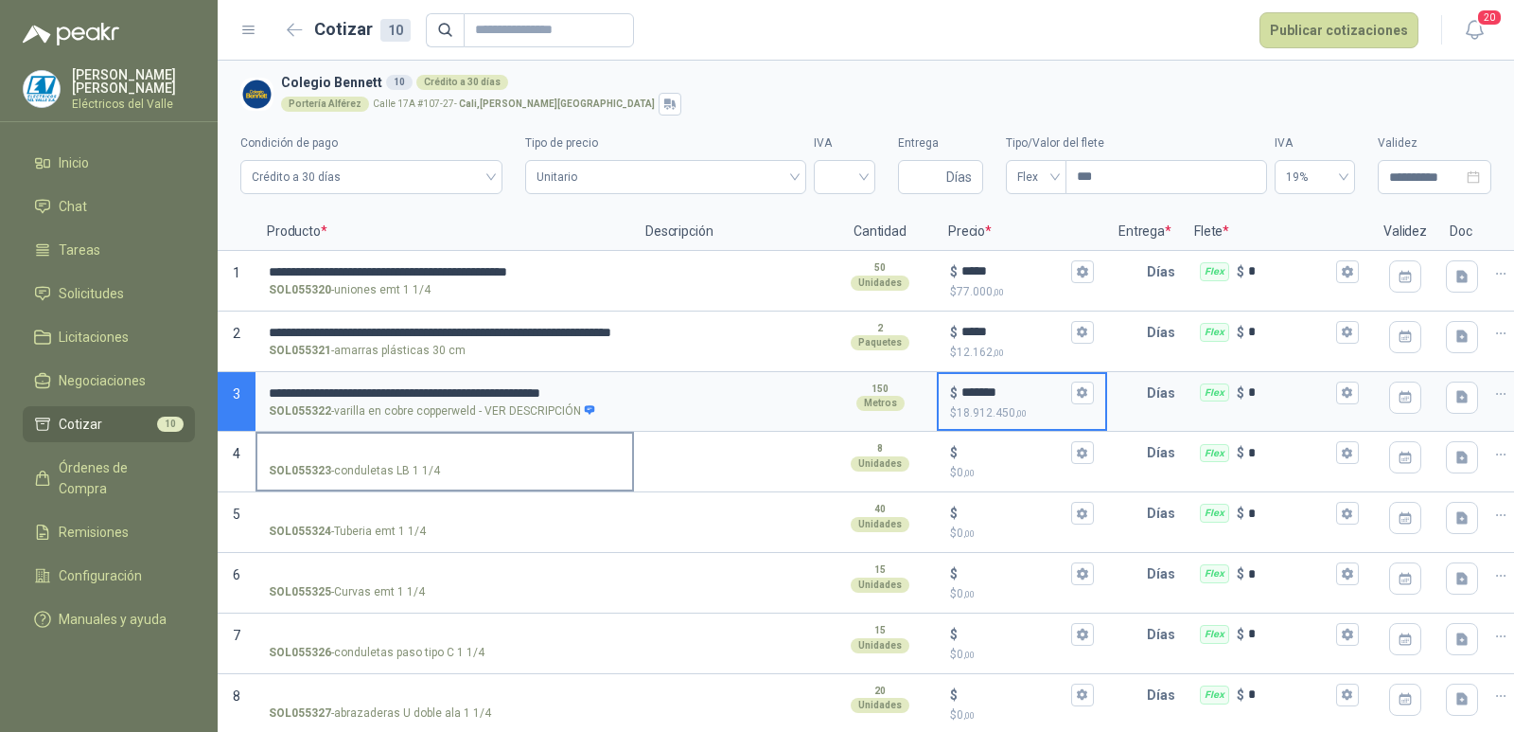
type input "*******"
click at [452, 447] on input "SOL055323 - conduletas LB 1 1/4" at bounding box center [445, 453] width 352 height 14
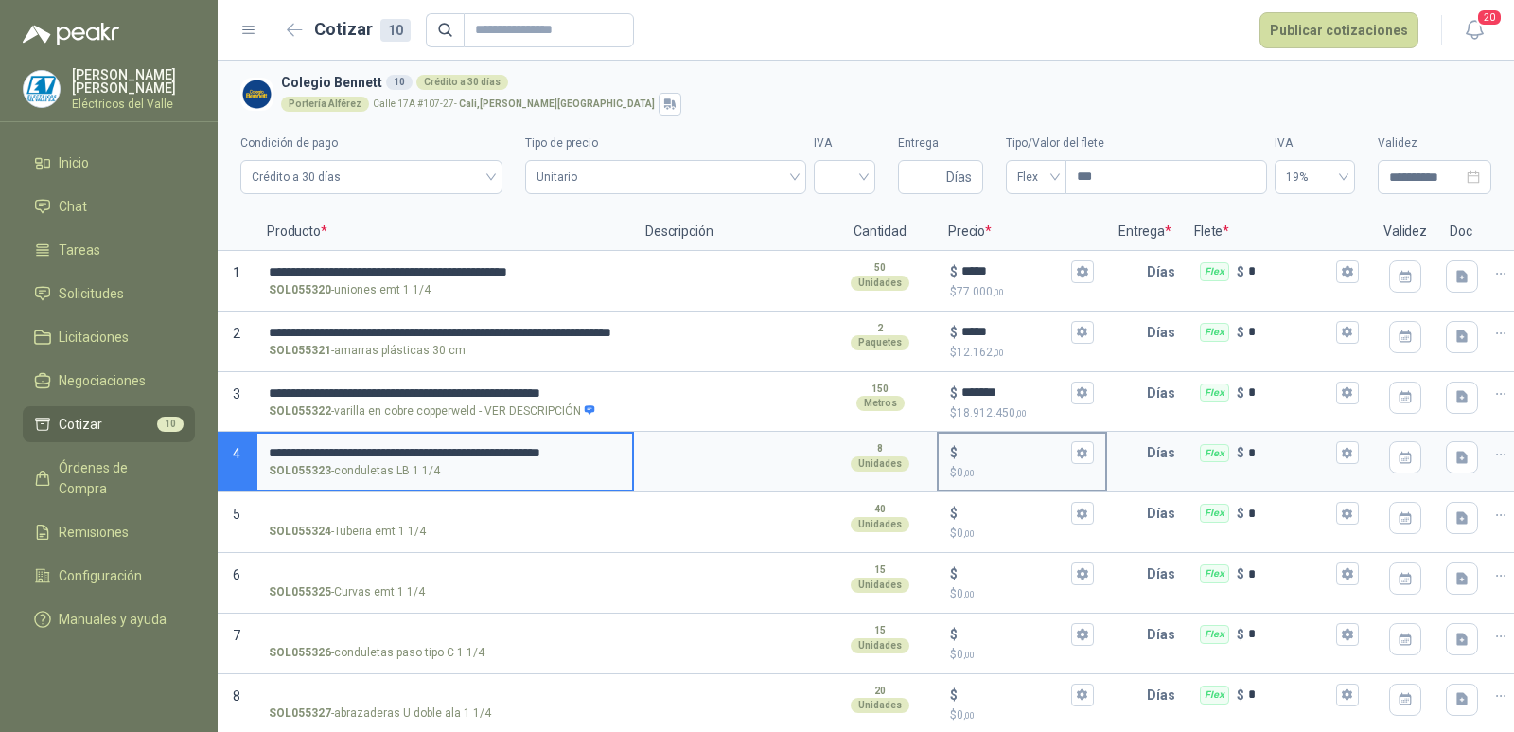
click at [995, 454] on input "$ $ 0 ,00" at bounding box center [1014, 453] width 106 height 14
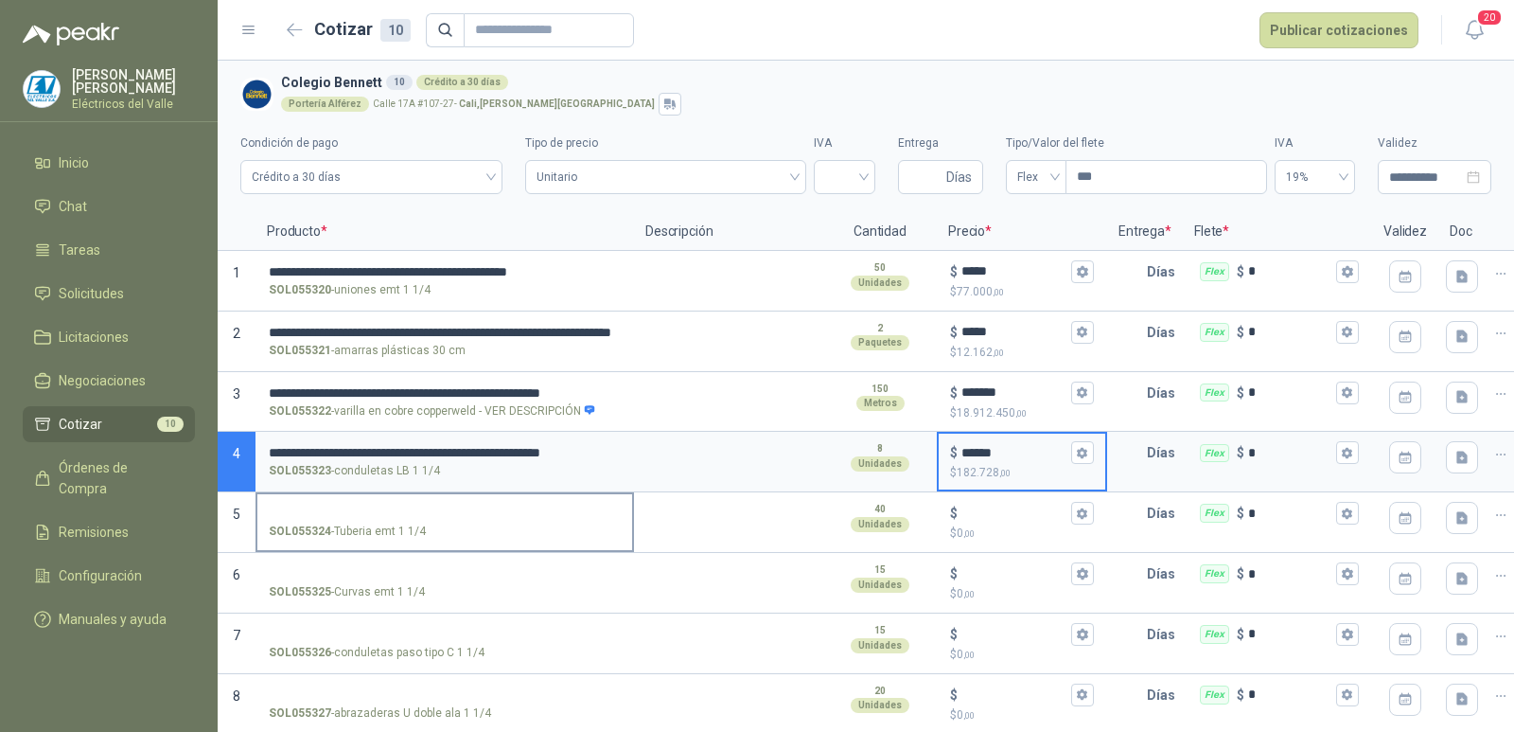
type input "******"
click at [382, 518] on input "SOL055324 - Tuberia emt 1 1/4" at bounding box center [445, 513] width 352 height 14
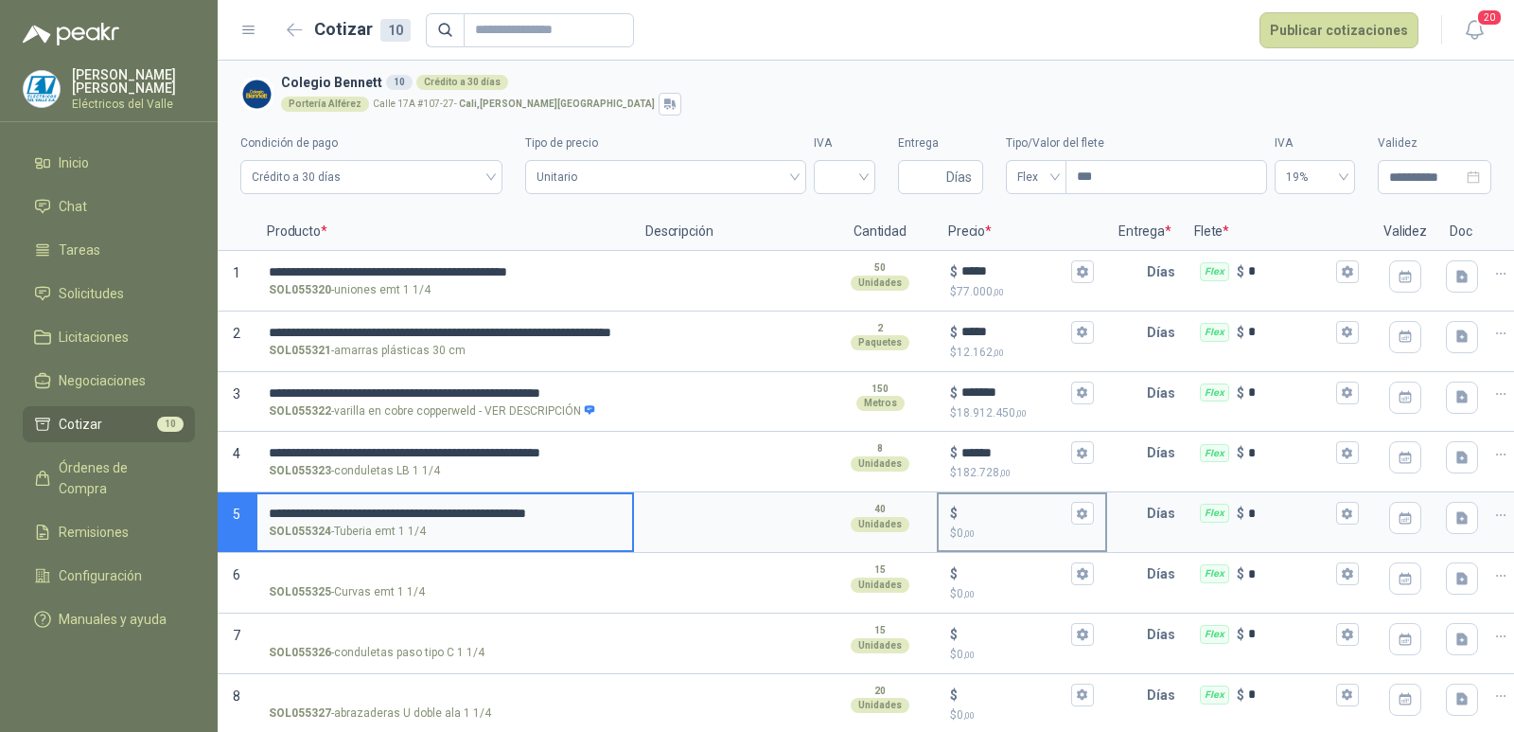
click at [979, 496] on div "$ $ 0 ,00" at bounding box center [1022, 522] width 167 height 56
click at [979, 506] on input "$ $ 0 ,00" at bounding box center [1014, 513] width 106 height 14
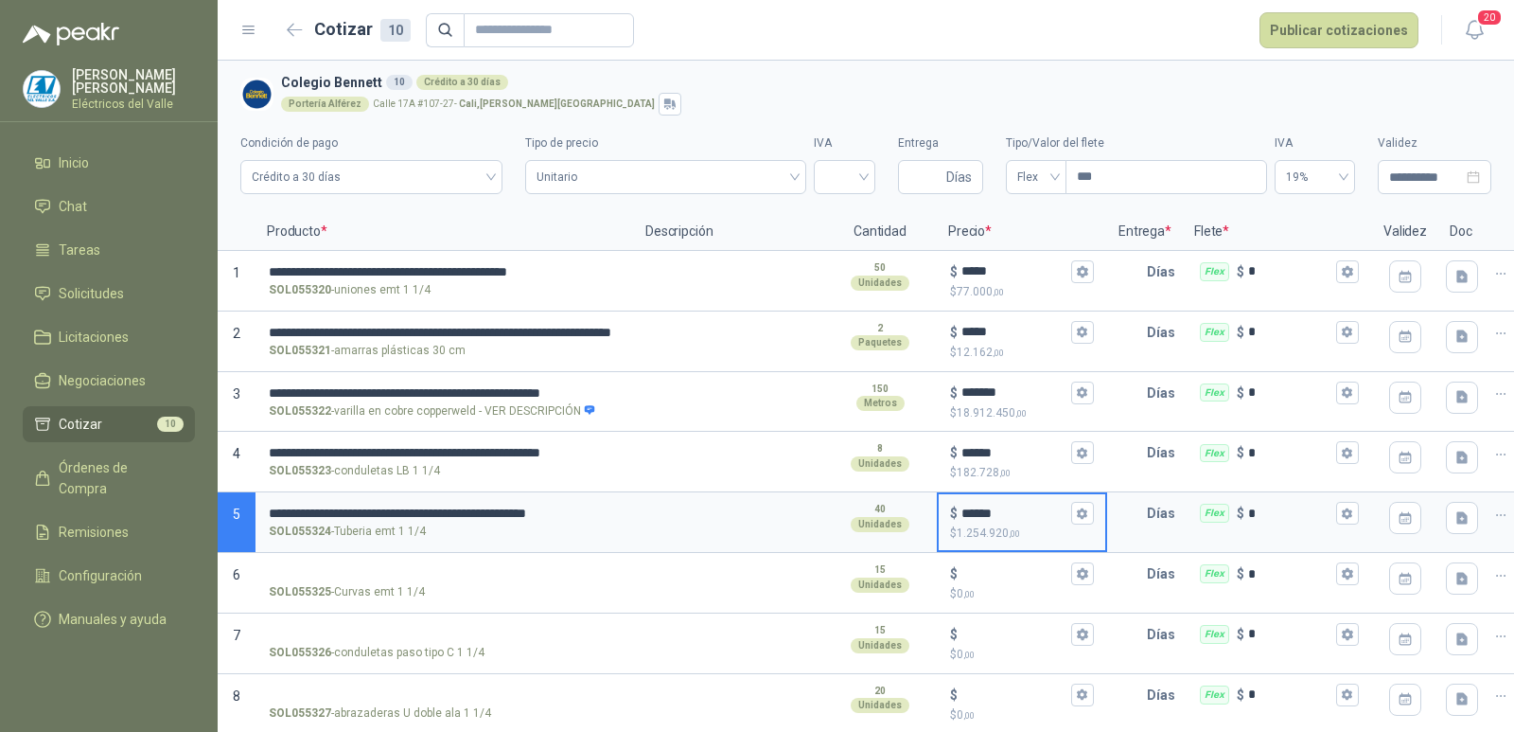
type input "******"
click at [319, 567] on input "SOL055325 - Curvas emt 1 1/4" at bounding box center [445, 574] width 352 height 14
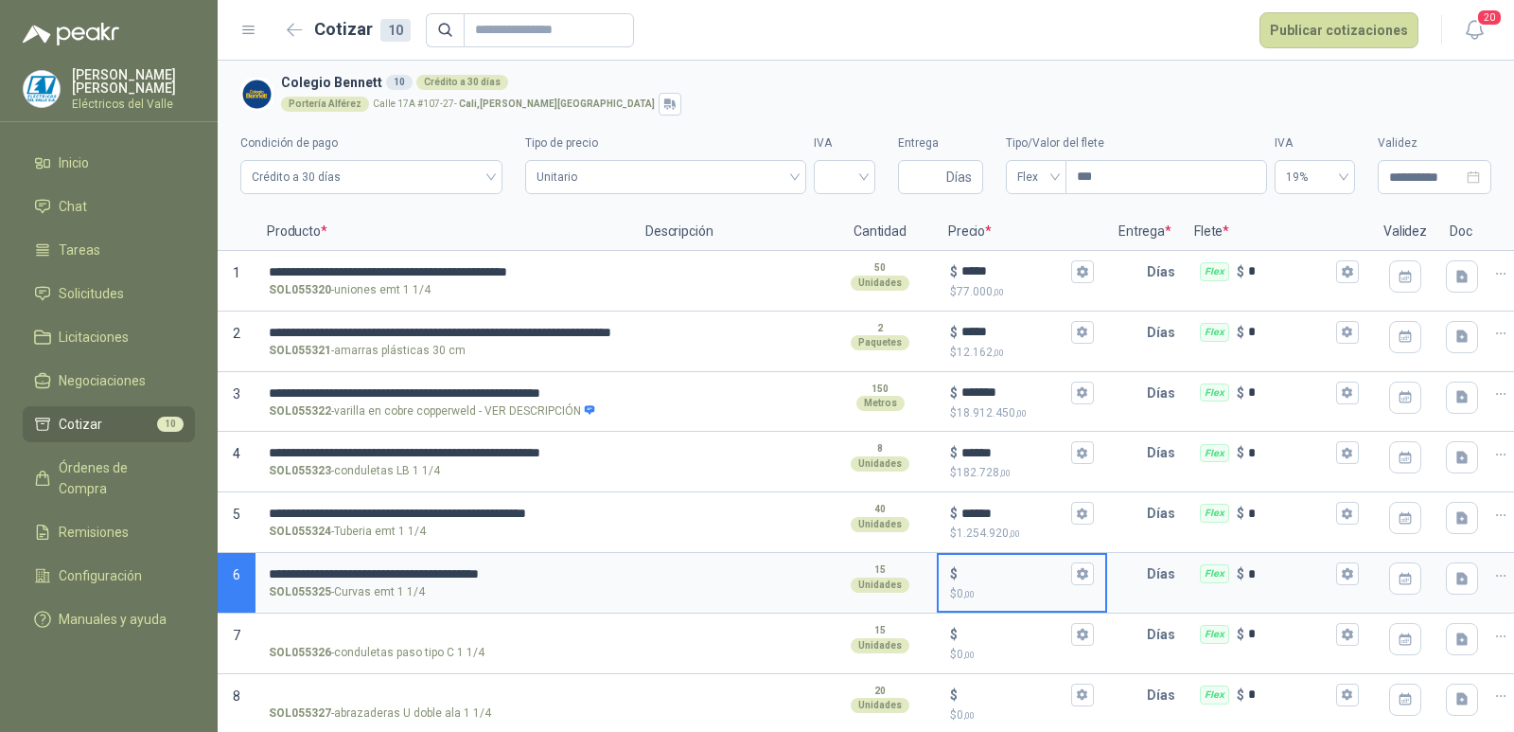
click at [982, 581] on input "$ $ 0 ,00" at bounding box center [1014, 574] width 106 height 14
type input "*****"
click at [496, 627] on input "SOL055326 - conduletas paso tipo C 1 1/4" at bounding box center [445, 634] width 352 height 14
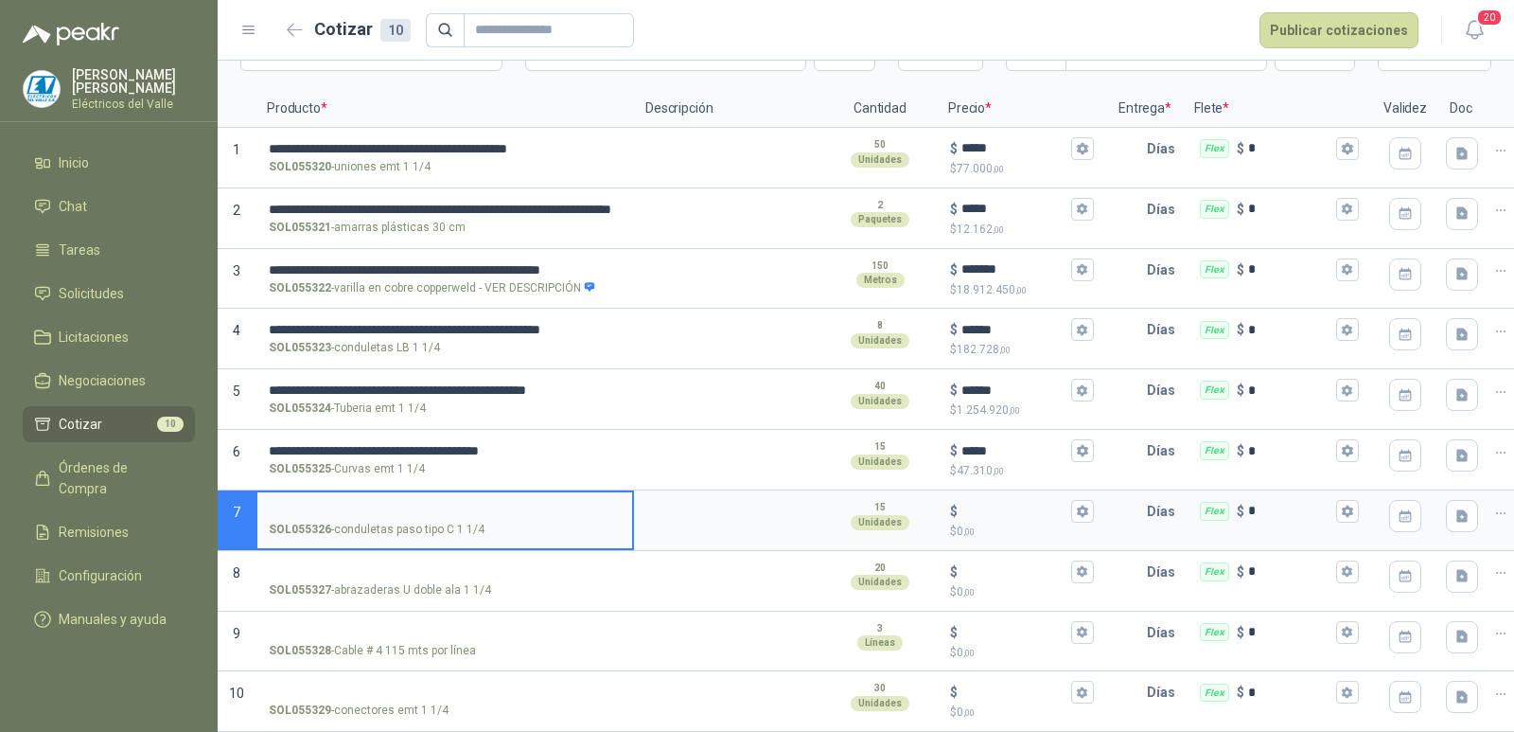
scroll to position [138, 0]
click at [988, 492] on div "$ $ 0 ,00" at bounding box center [1022, 520] width 167 height 56
click at [988, 503] on input "$ $ 0 ,00" at bounding box center [1014, 510] width 106 height 14
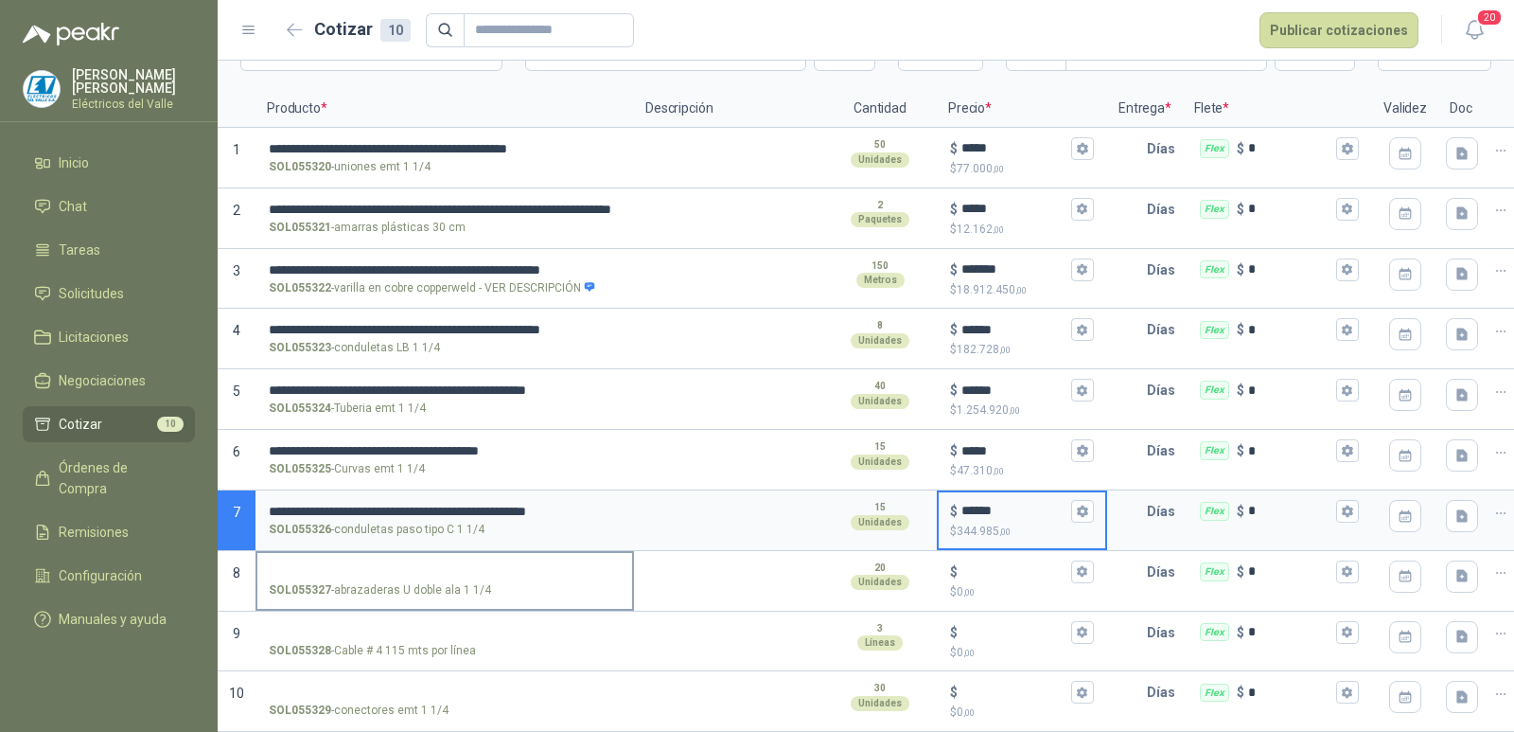
type input "******"
click at [485, 565] on input "SOL055327 - abrazaderas U doble ala 1 1/4" at bounding box center [445, 572] width 352 height 14
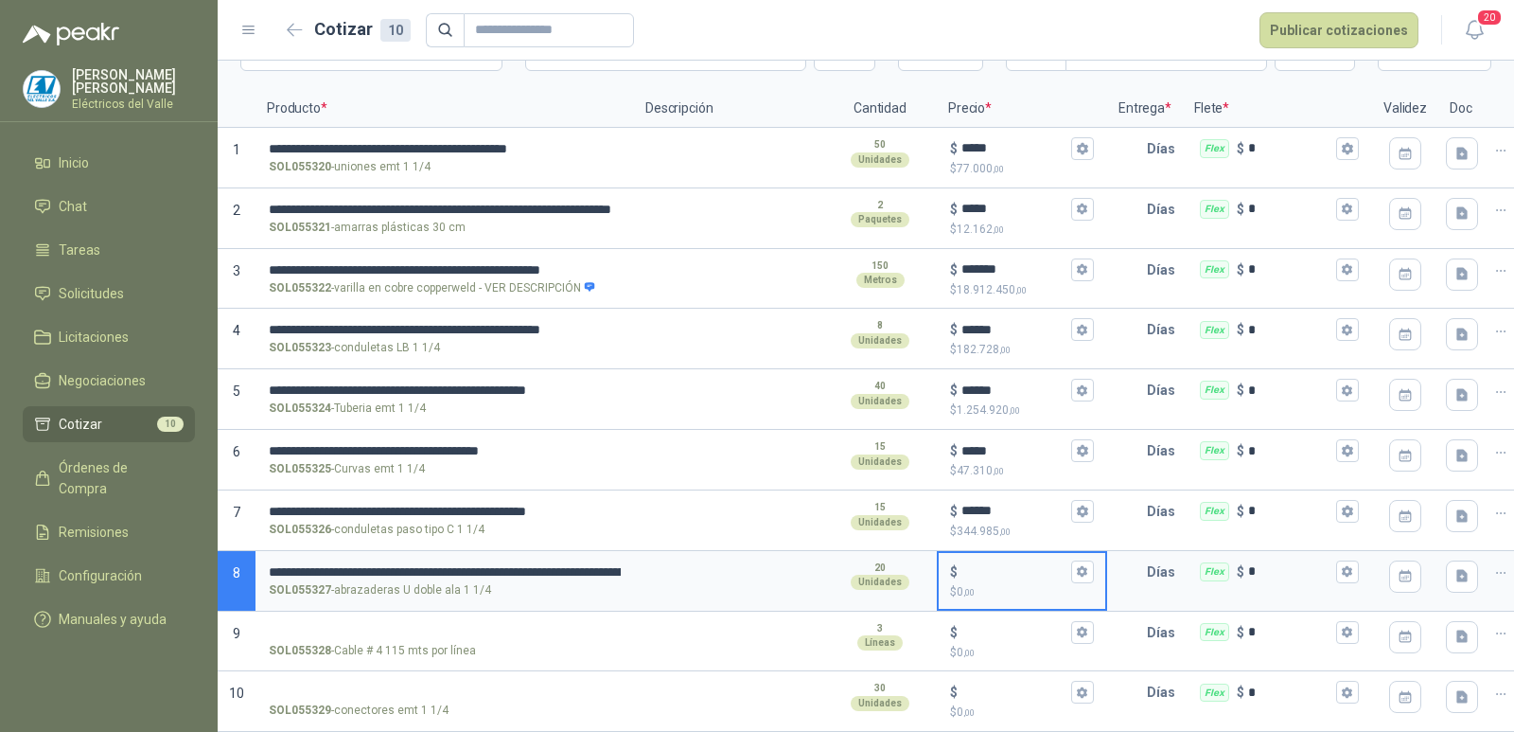
click at [990, 564] on input "$ $ 0 ,00" at bounding box center [1014, 571] width 106 height 14
type input "***"
click at [465, 626] on input "SOL055328 - Cable # 4 115 mts por línea" at bounding box center [445, 633] width 352 height 14
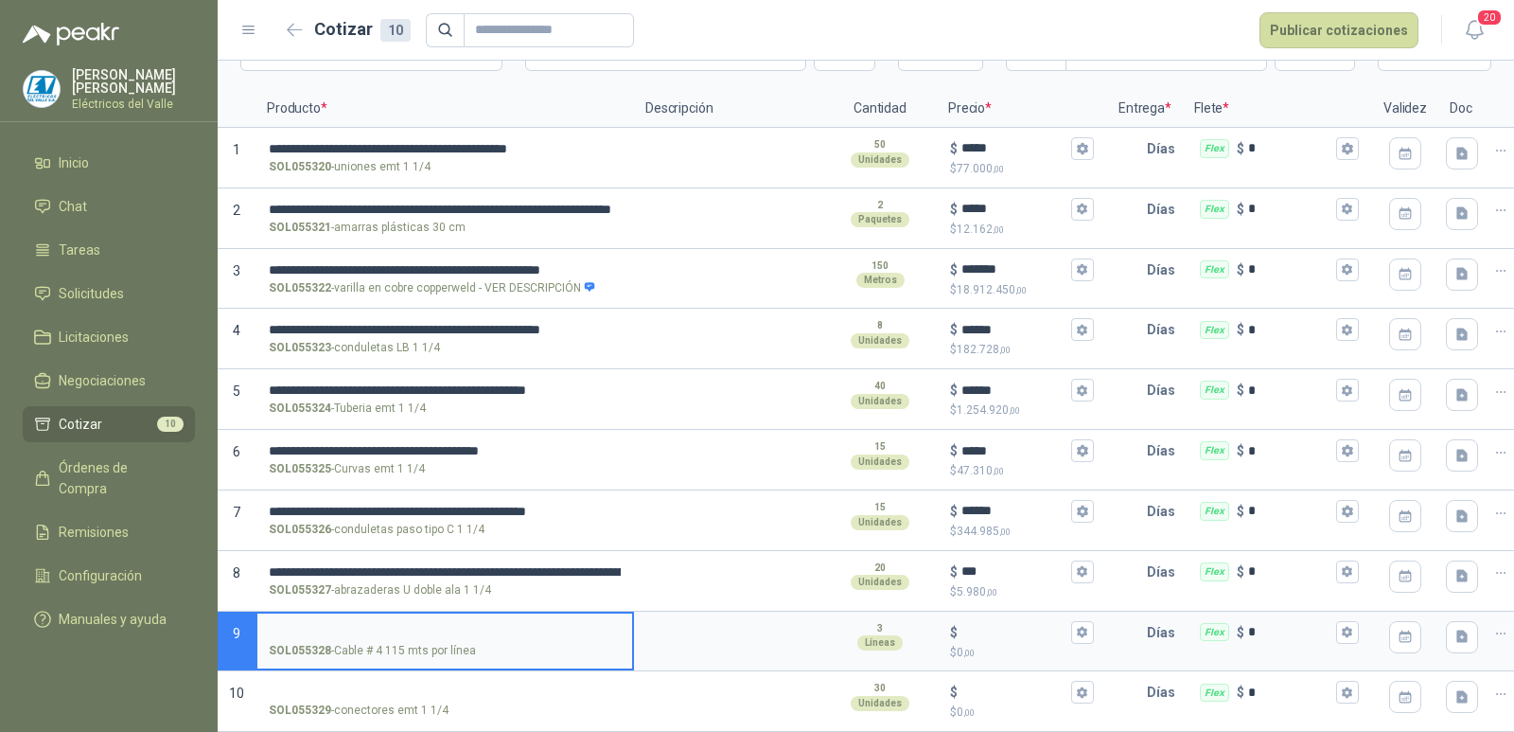
scroll to position [0, 40]
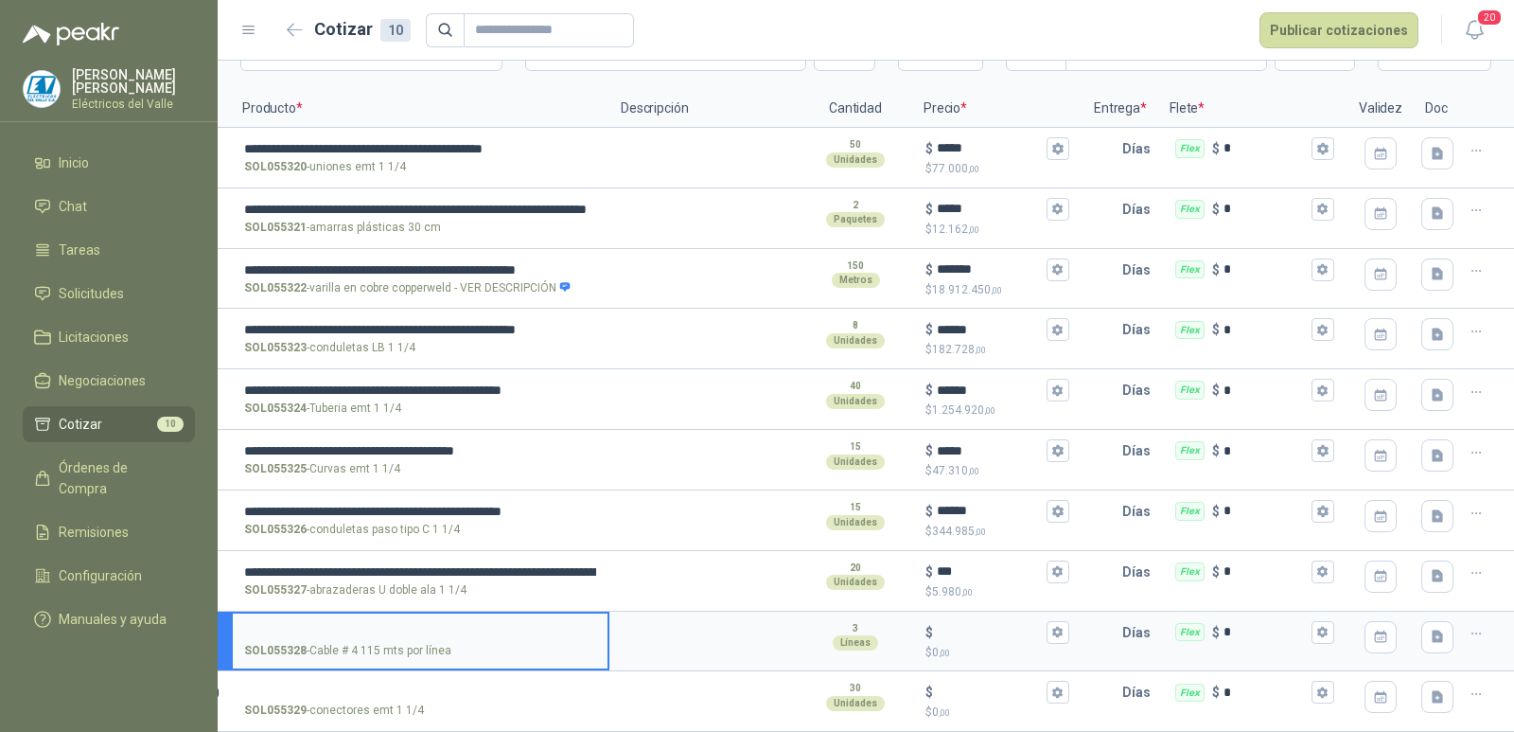
click at [1469, 626] on icon "button" at bounding box center [1477, 634] width 16 height 16
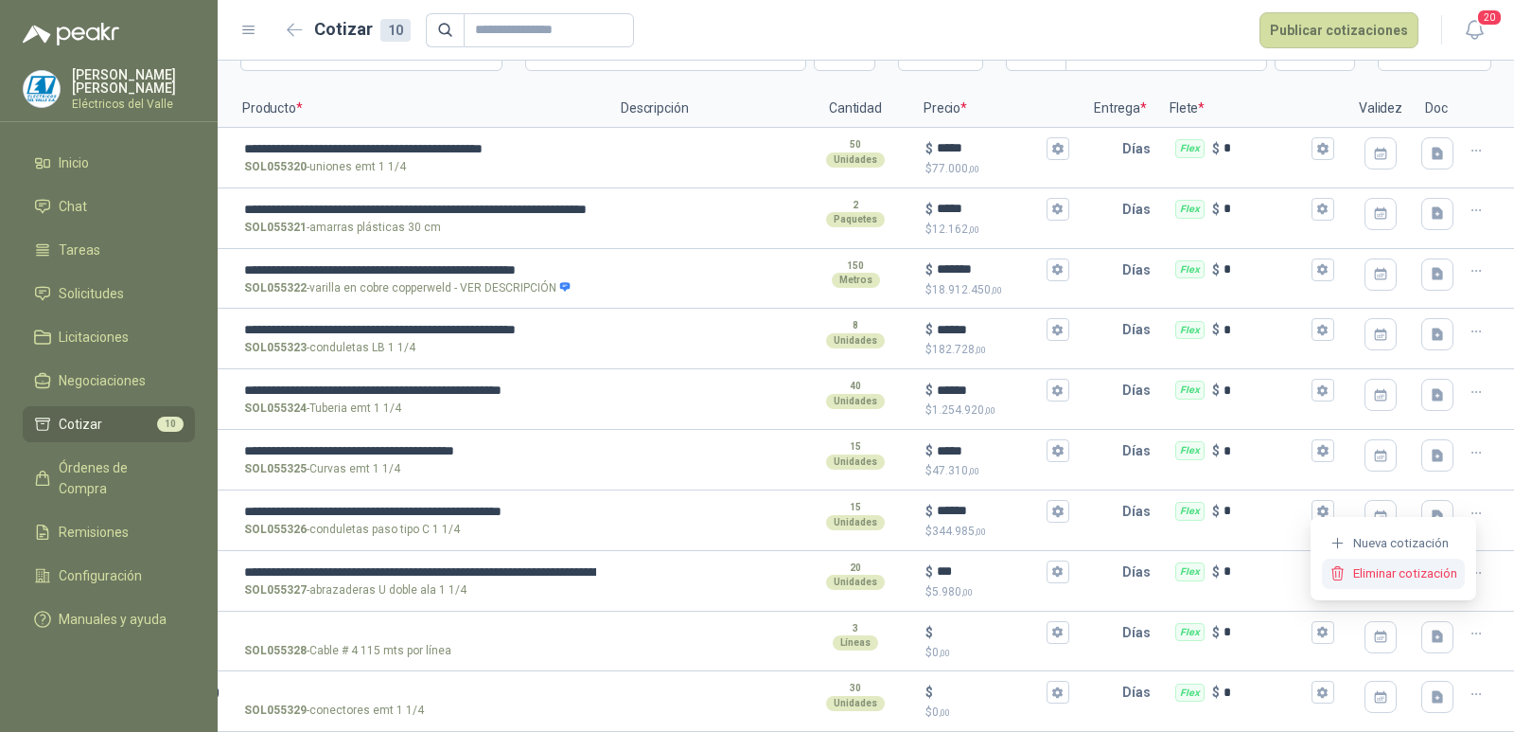
click at [1431, 573] on button "Eliminar cotización" at bounding box center [1393, 573] width 143 height 30
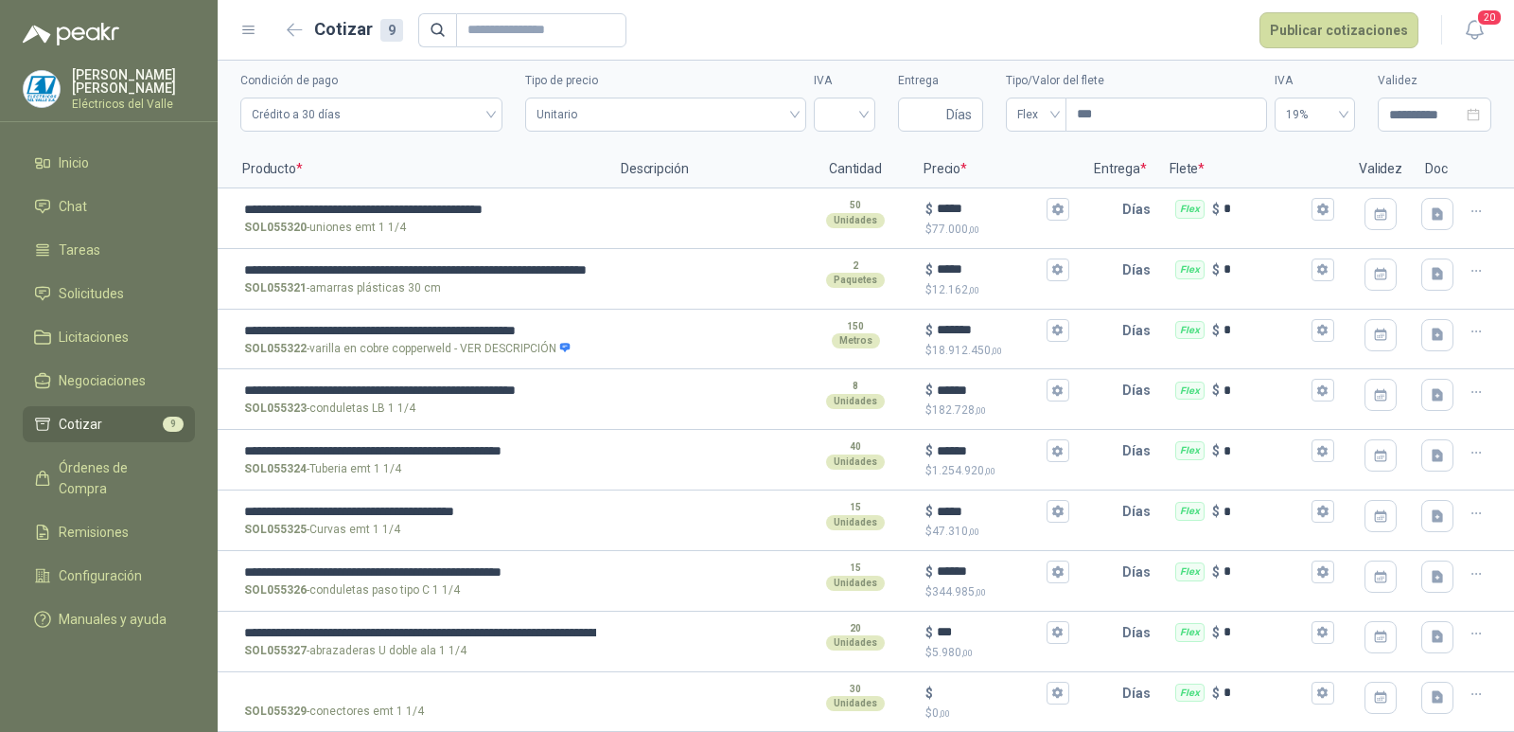
scroll to position [78, 0]
click at [354, 674] on label "SOL055329 - conectores emt 1 1/4" at bounding box center [420, 701] width 375 height 54
click at [354, 686] on input "SOL055329 - conectores emt 1 1/4" at bounding box center [420, 693] width 352 height 14
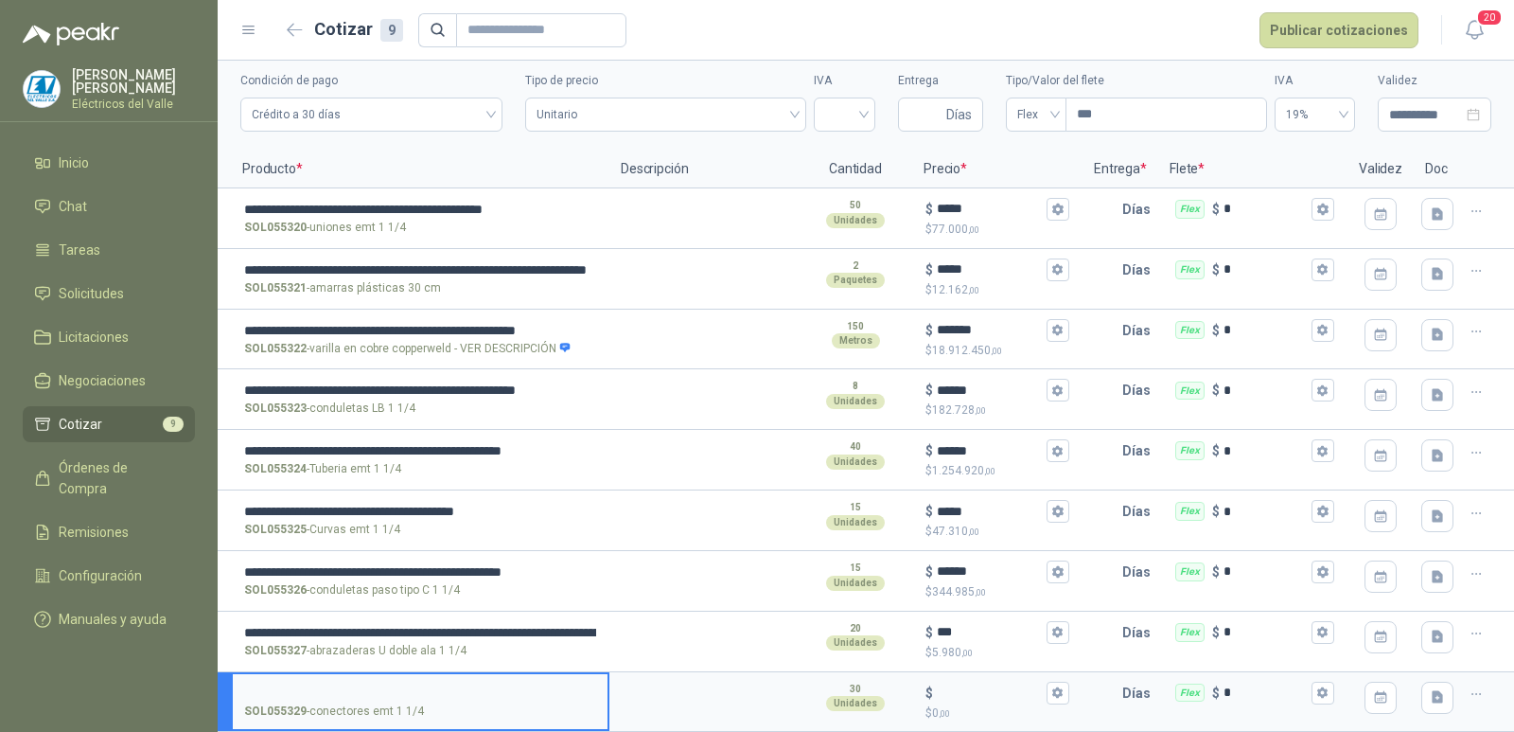
click at [496, 686] on input "SOL055329 - conectores emt 1 1/4" at bounding box center [420, 693] width 352 height 14
click at [958, 681] on div "$" at bounding box center [998, 692] width 144 height 23
click at [958, 685] on input "$ $ 0 ,00" at bounding box center [990, 692] width 106 height 14
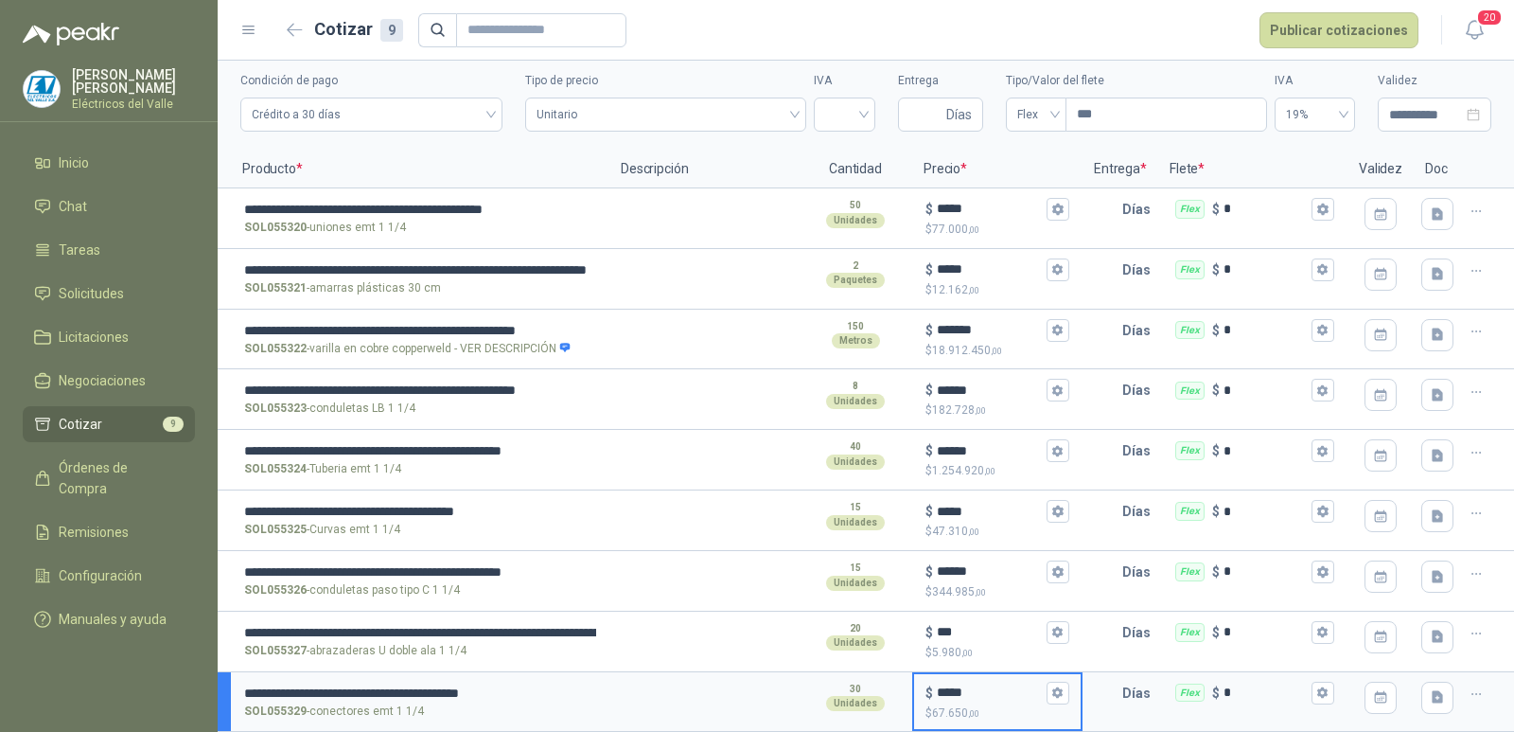
scroll to position [0, 0]
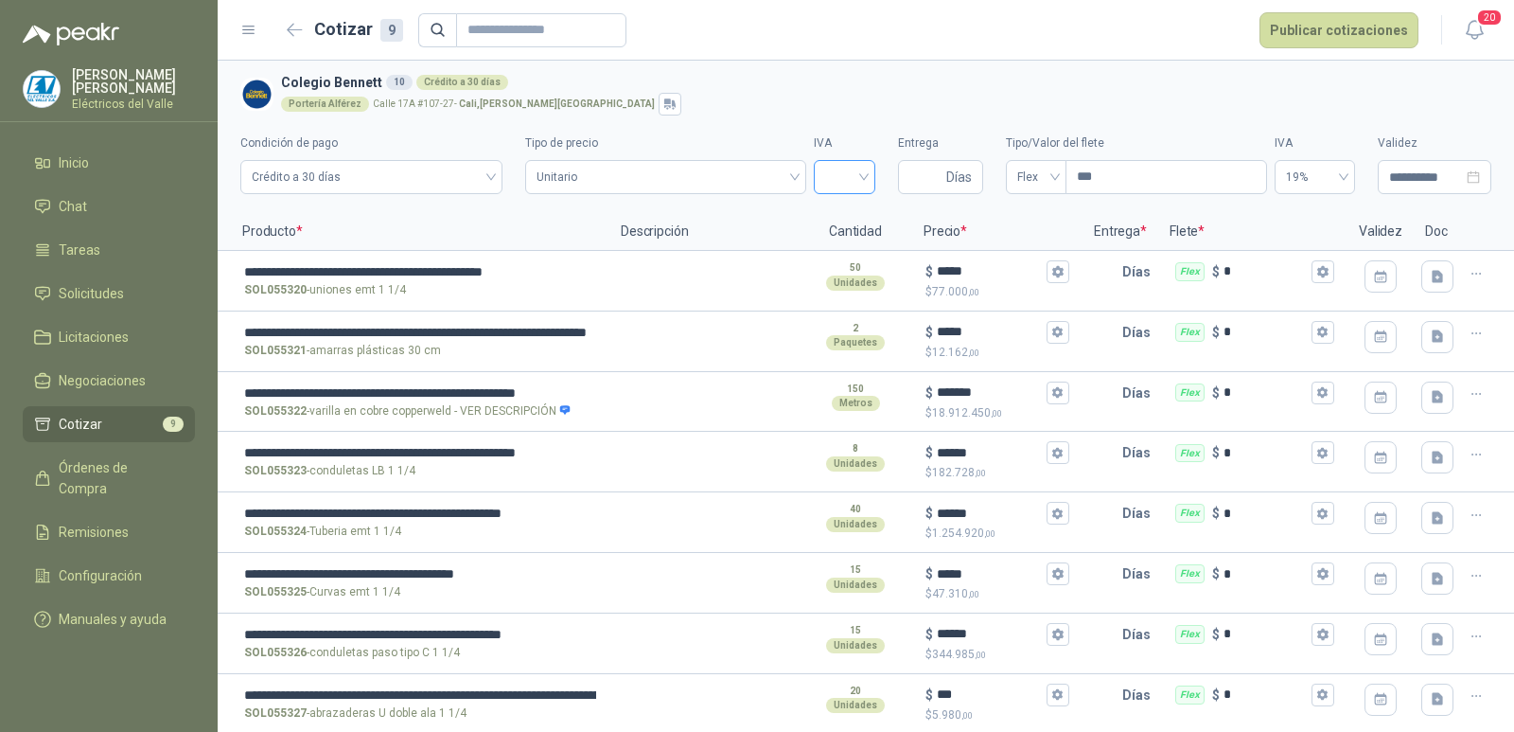
type input "*****"
click at [851, 173] on input "search" at bounding box center [844, 175] width 39 height 28
click at [838, 208] on div "19%" at bounding box center [834, 216] width 31 height 21
click at [915, 178] on input "Entrega" at bounding box center [925, 177] width 33 height 32
type input "*"
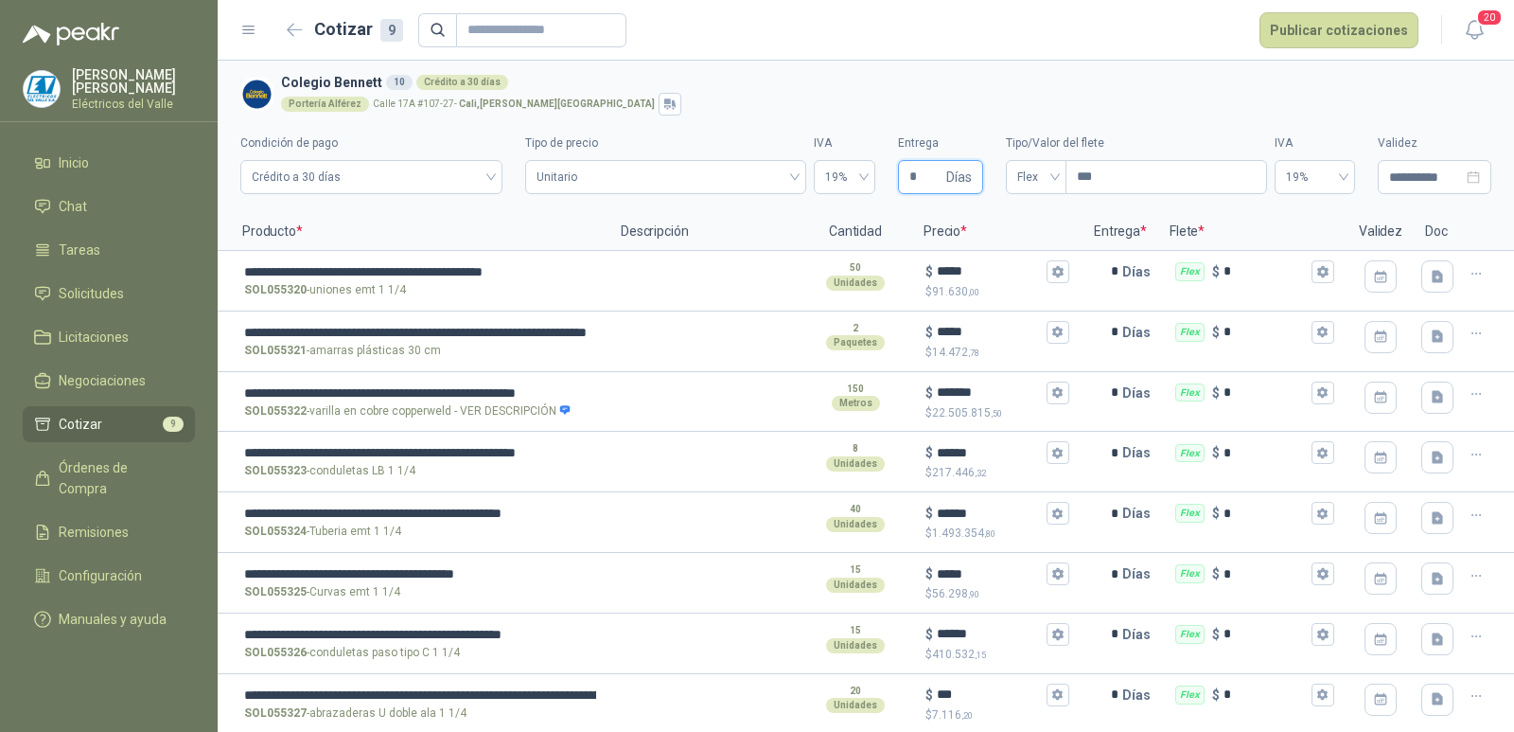
type input "*"
click at [1152, 87] on h3 "Colegio [PERSON_NAME] 10 Crédito a 30 días" at bounding box center [882, 82] width 1203 height 21
click at [1294, 21] on button "Publicar cotizaciones" at bounding box center [1339, 30] width 159 height 36
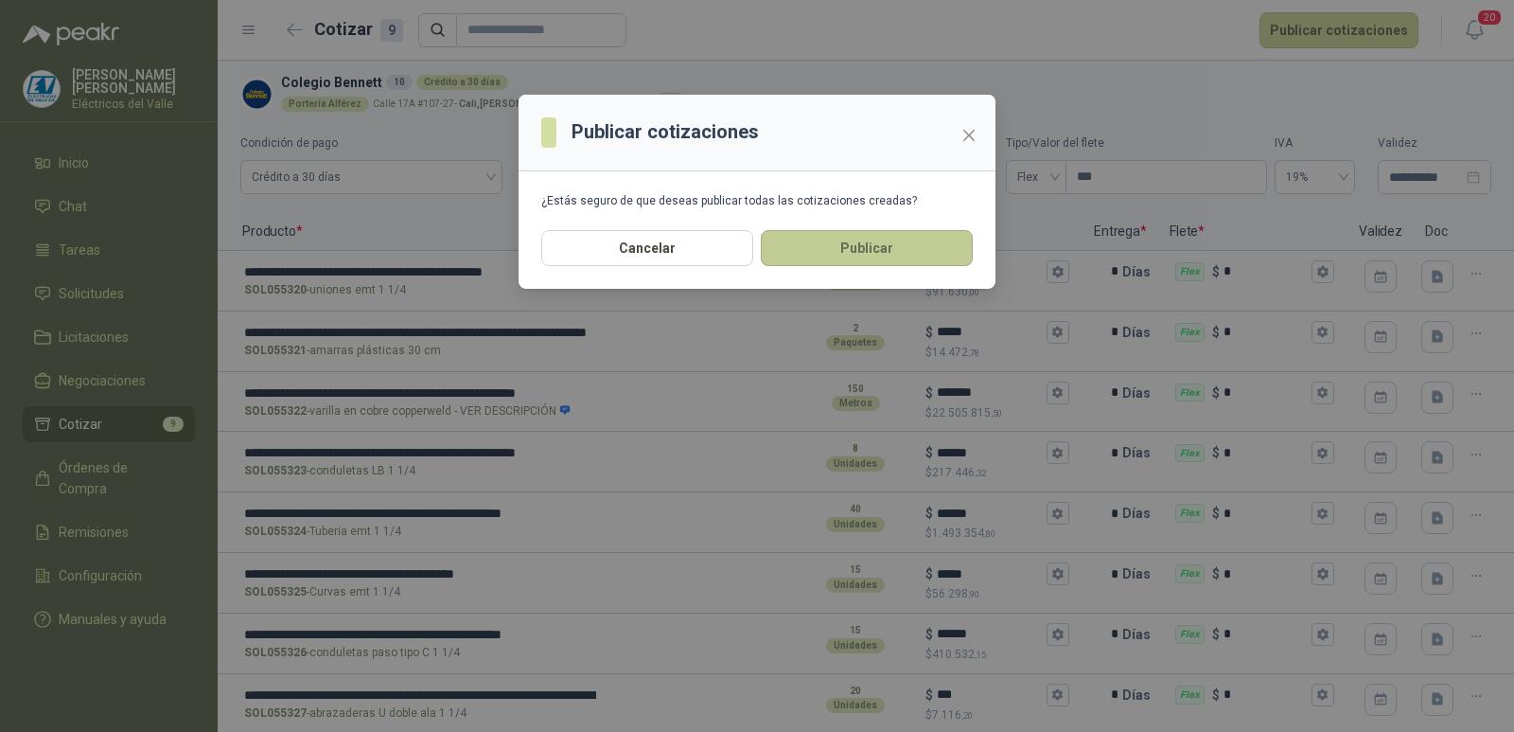
click at [911, 244] on button "Publicar" at bounding box center [867, 248] width 212 height 36
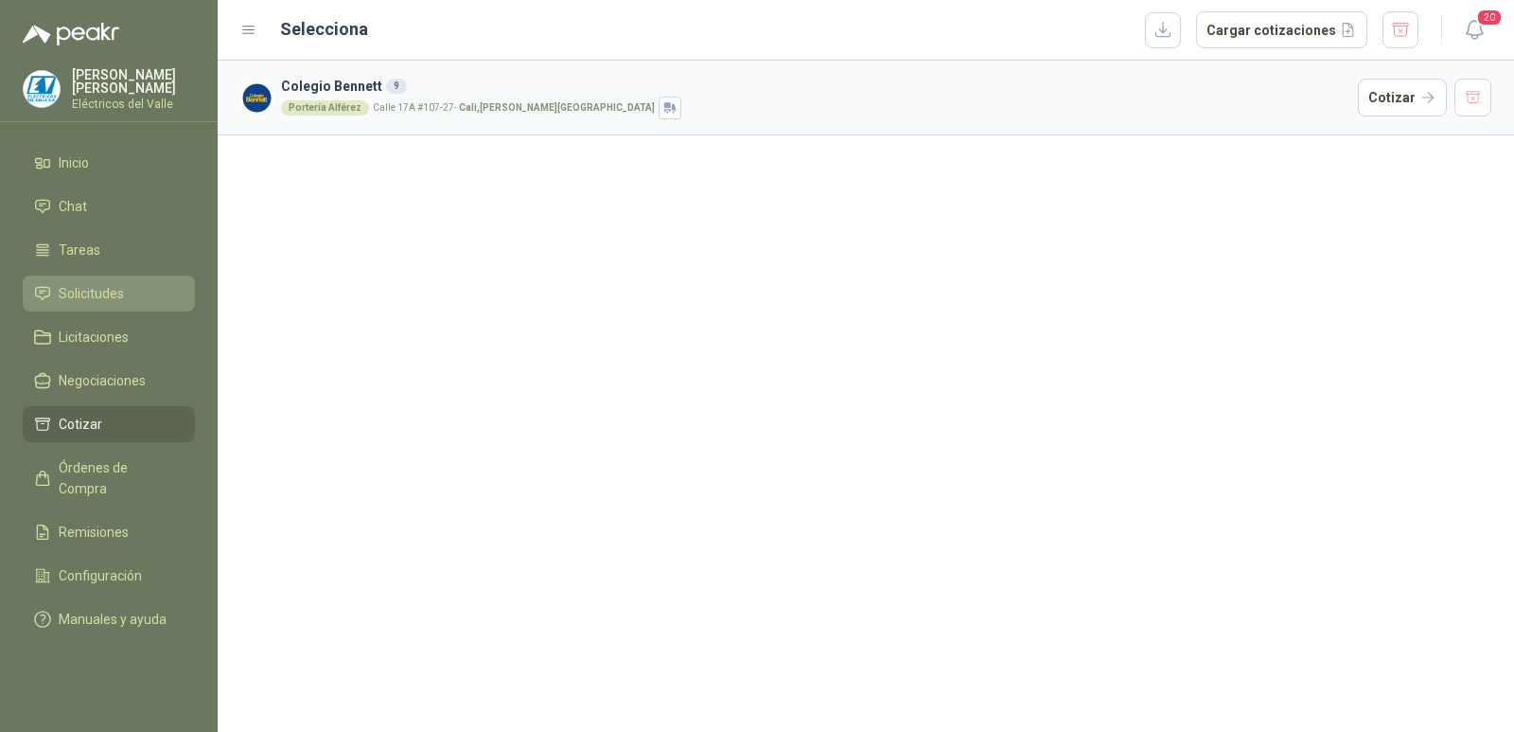
click at [99, 291] on span "Solicitudes" at bounding box center [91, 293] width 65 height 21
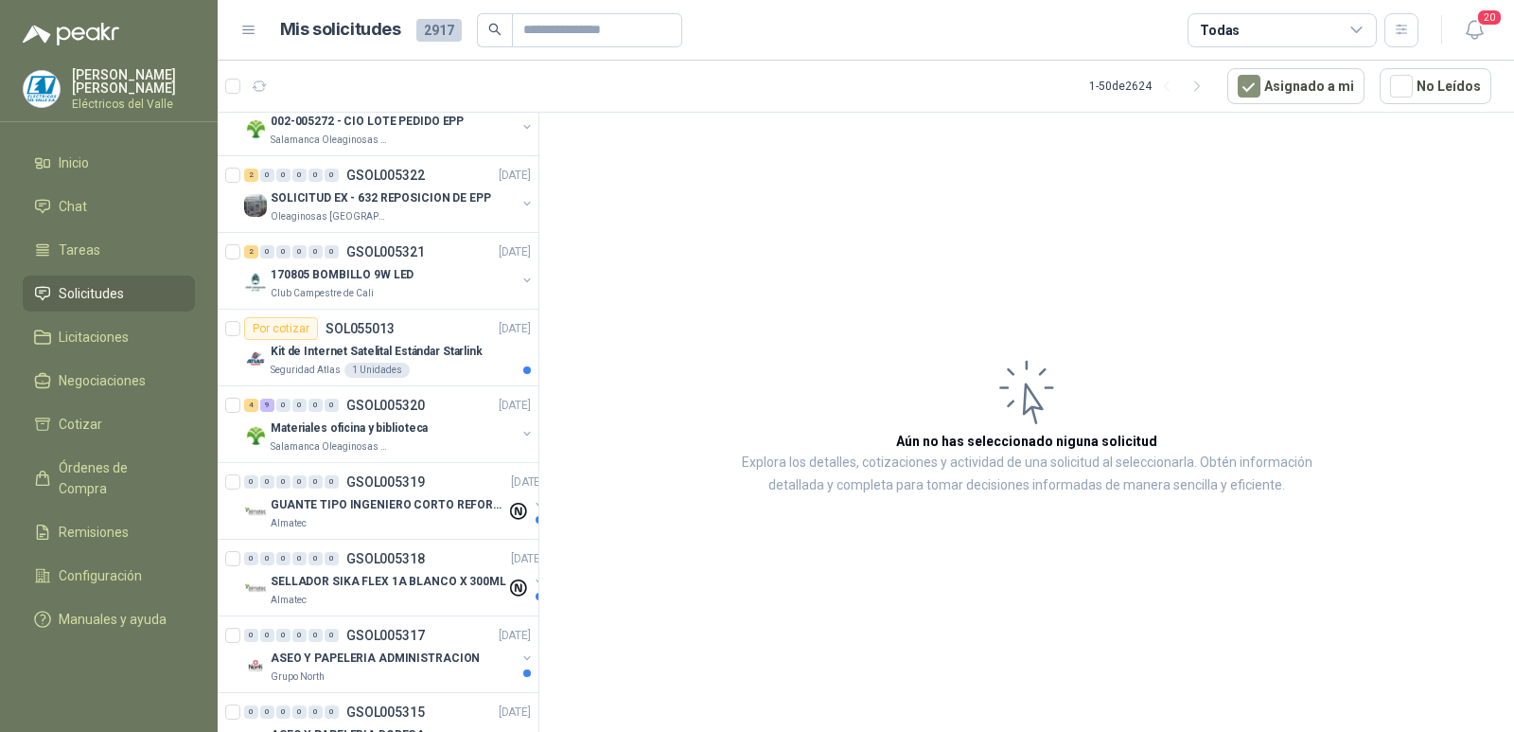
scroll to position [3028, 0]
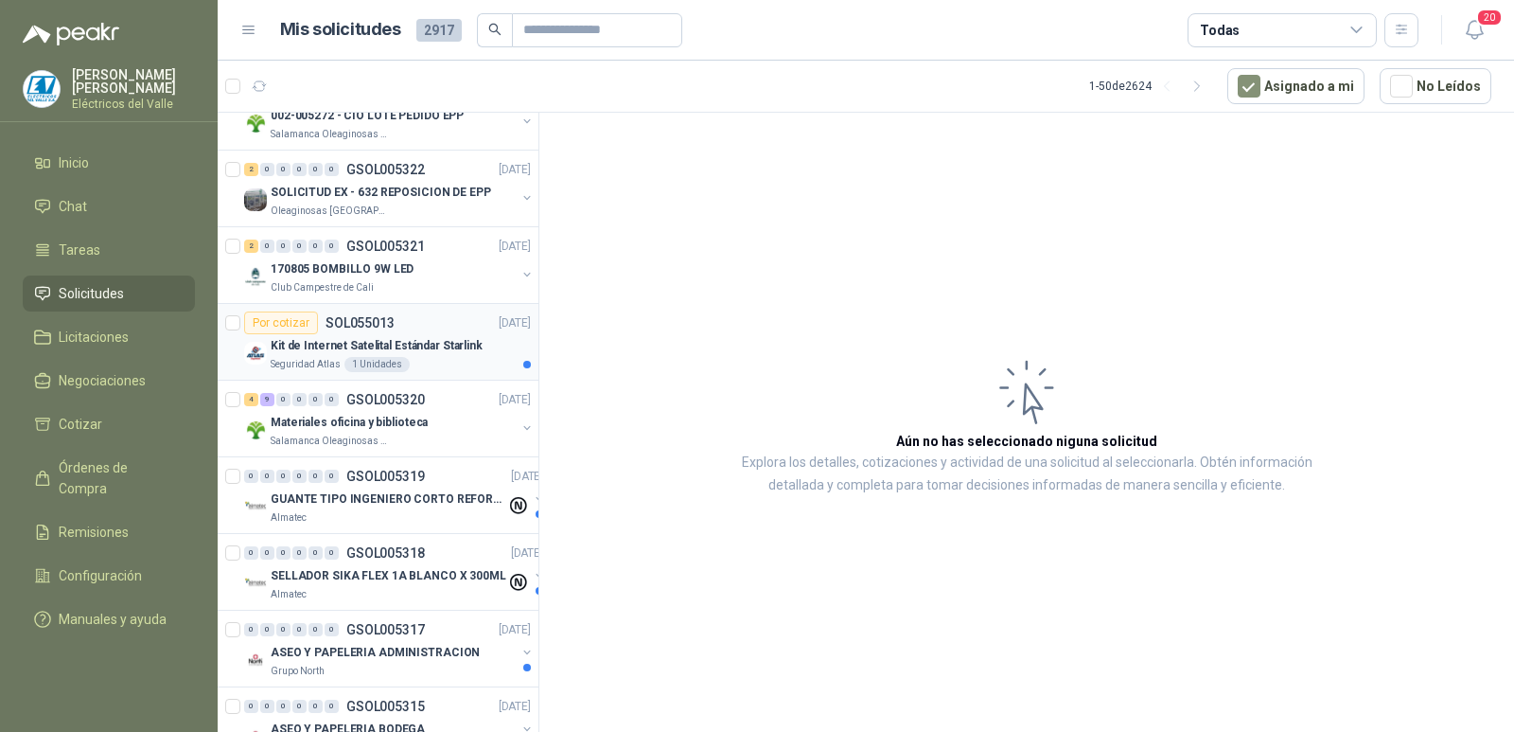
click at [446, 353] on p "Kit de Internet Satelital Estándar Starlink" at bounding box center [377, 346] width 212 height 18
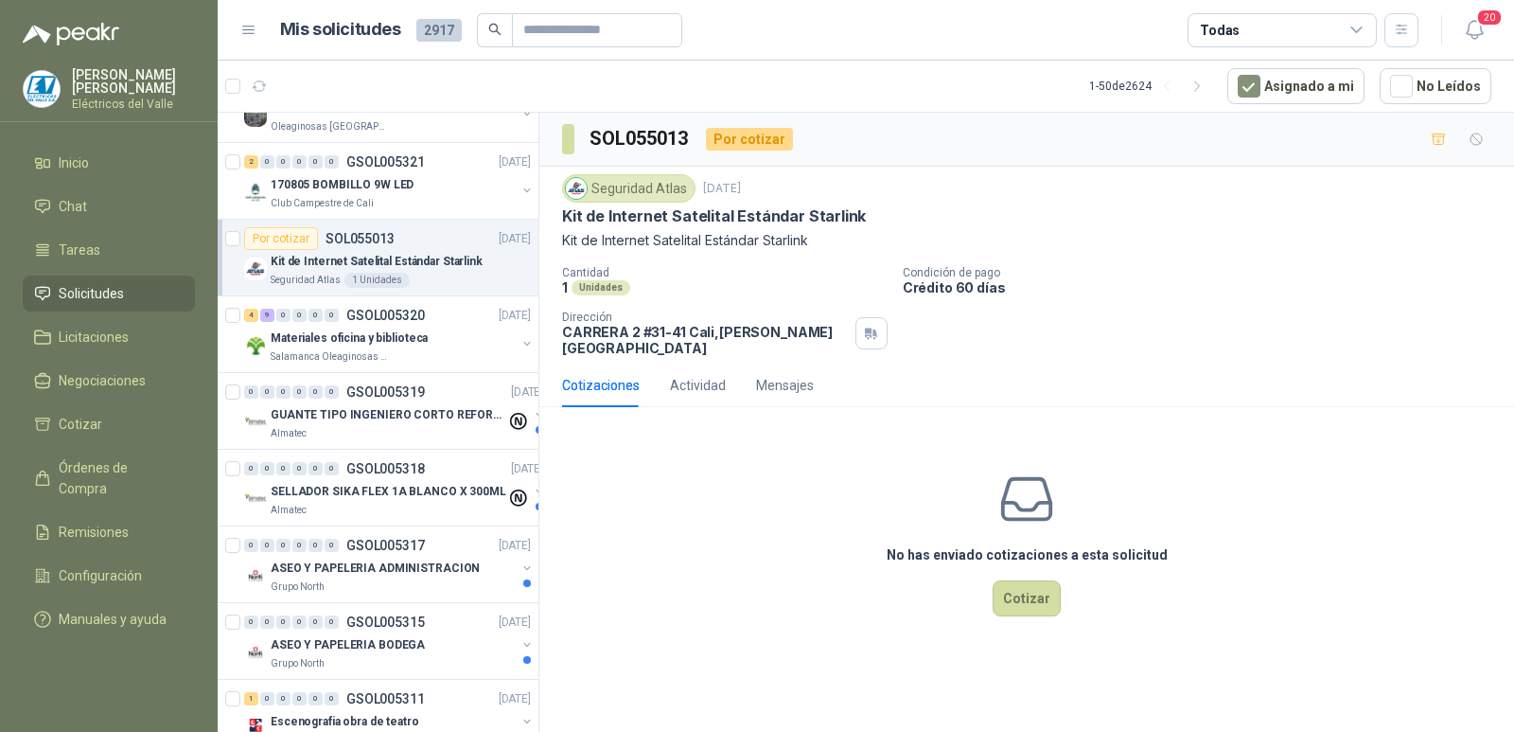
scroll to position [3218, 0]
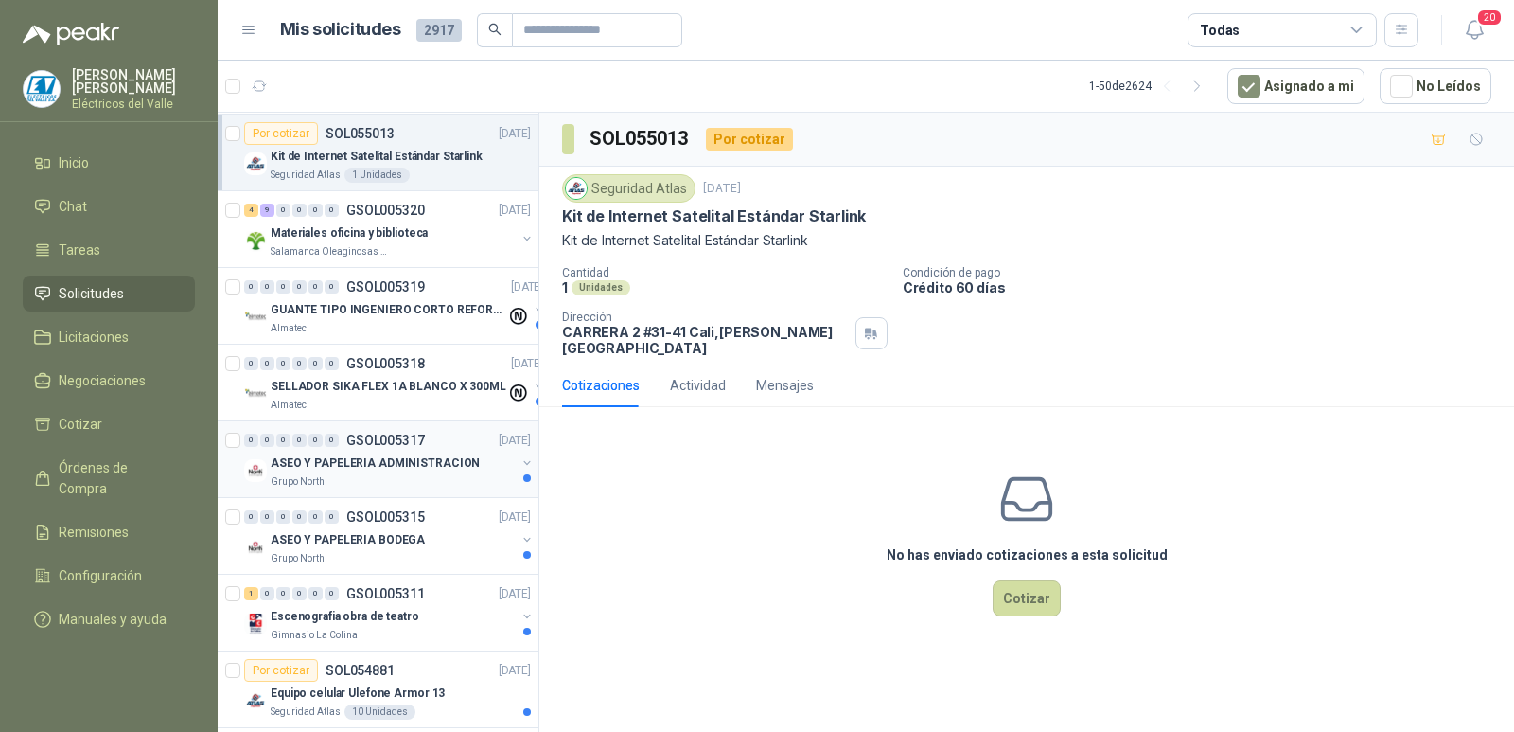
click at [401, 459] on p "ASEO Y PAPELERIA ADMINISTRACION" at bounding box center [375, 463] width 209 height 18
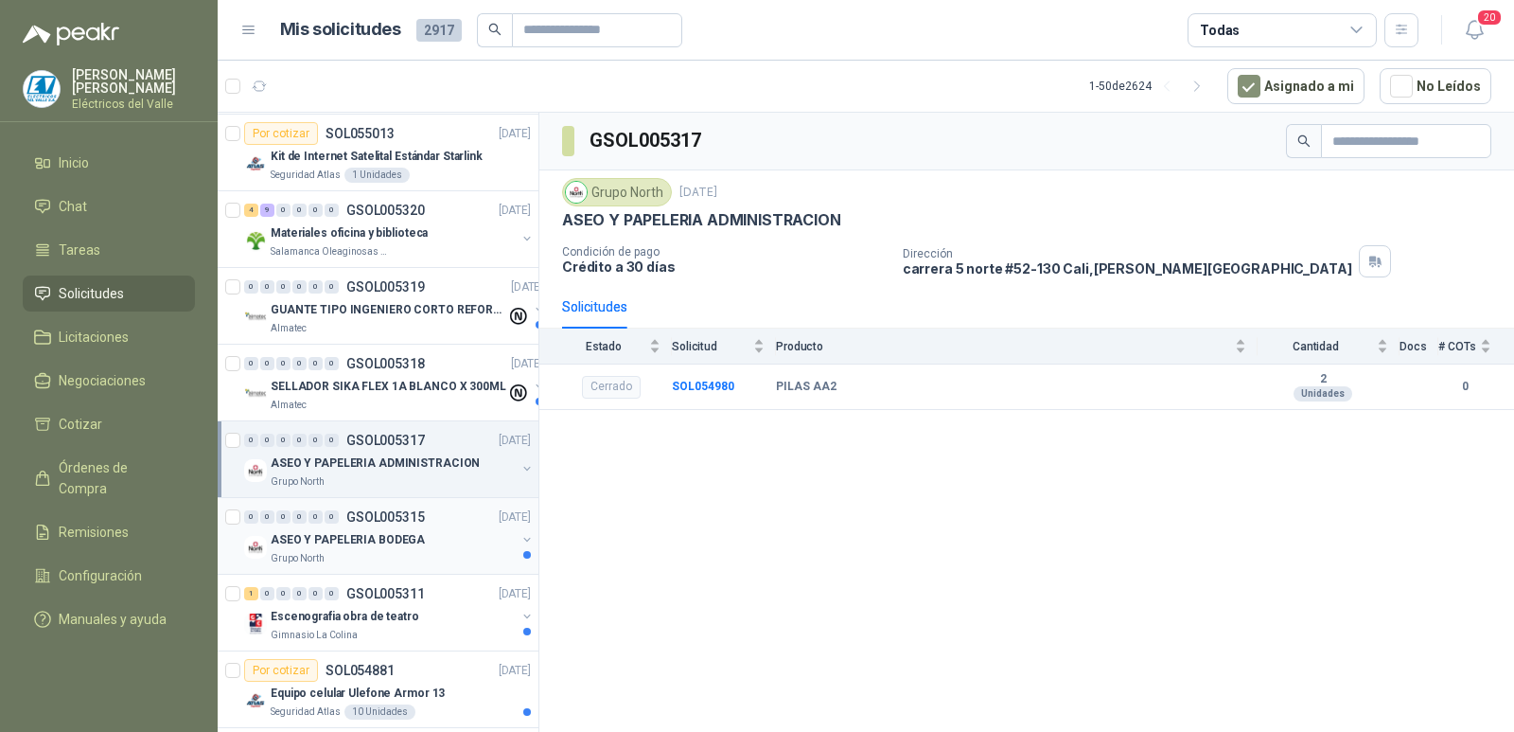
click at [408, 538] on p "ASEO Y PAPELERIA BODEGA" at bounding box center [348, 540] width 154 height 18
